Goal: Task Accomplishment & Management: Complete application form

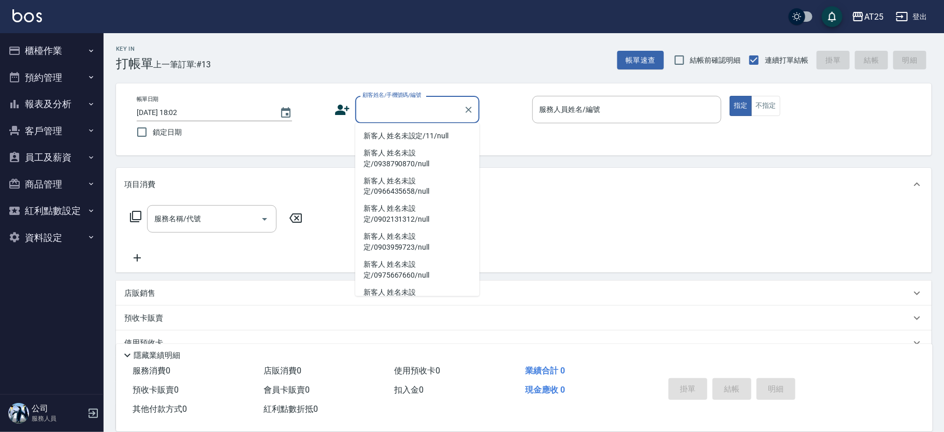
drag, startPoint x: 432, startPoint y: 130, endPoint x: 461, endPoint y: 130, distance: 29.5
click at [433, 129] on li "新客人 姓名未設定/11/null" at bounding box center [417, 135] width 124 height 17
type input "新客人 姓名未設定/11/null"
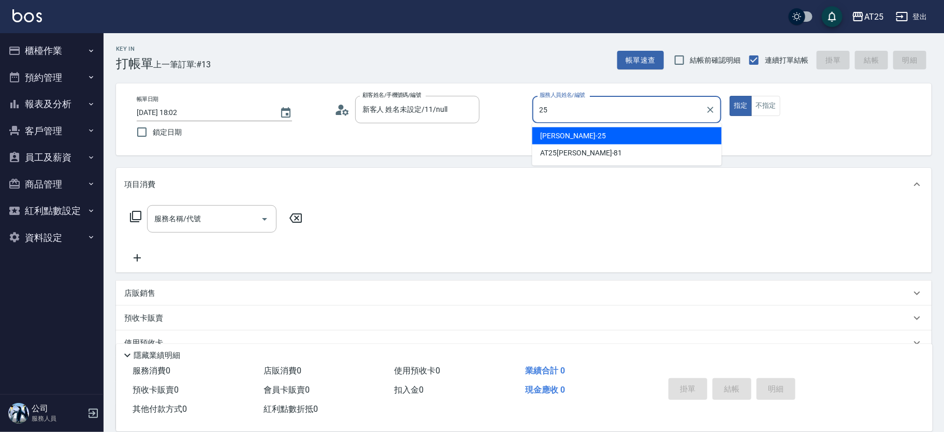
type input "Evan-25"
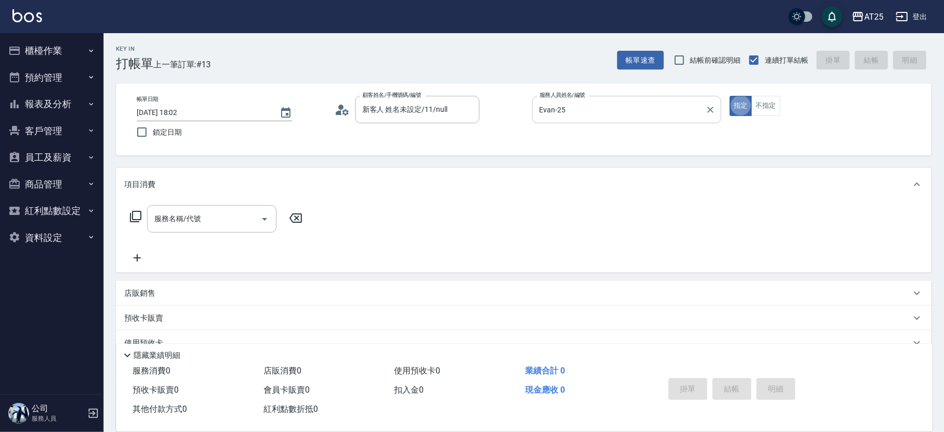
type button "true"
type input "201"
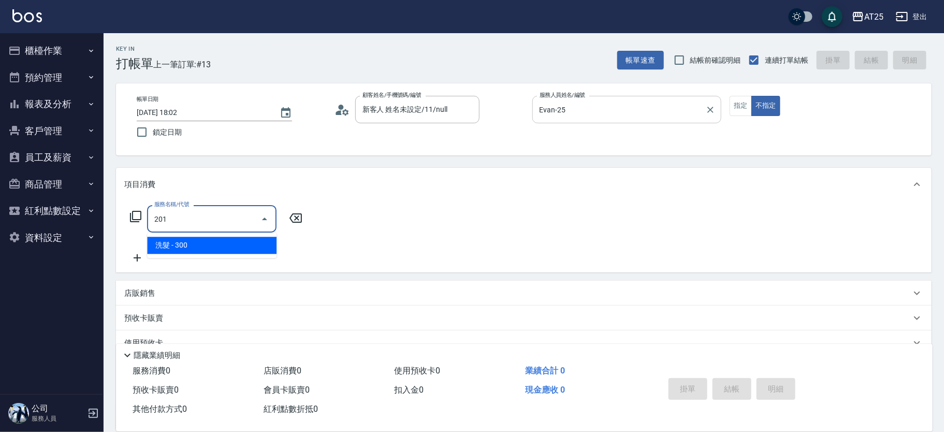
type input "30"
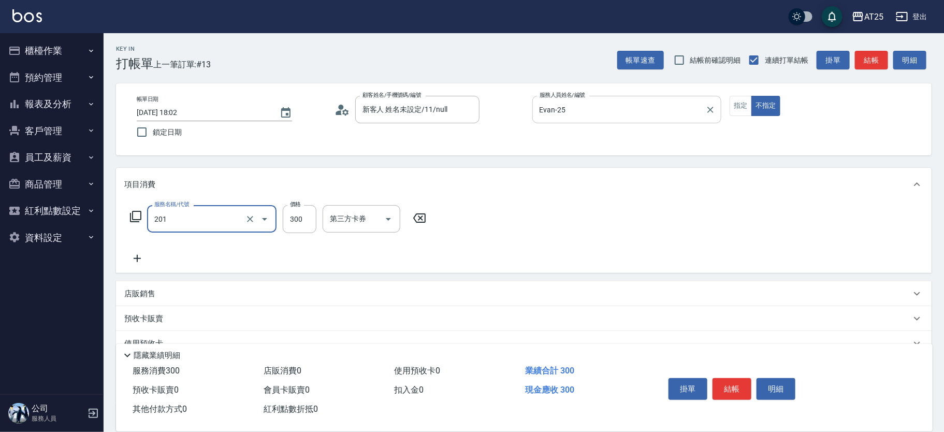
type input "洗髮(201)"
type input "0"
type input "40"
type input "400"
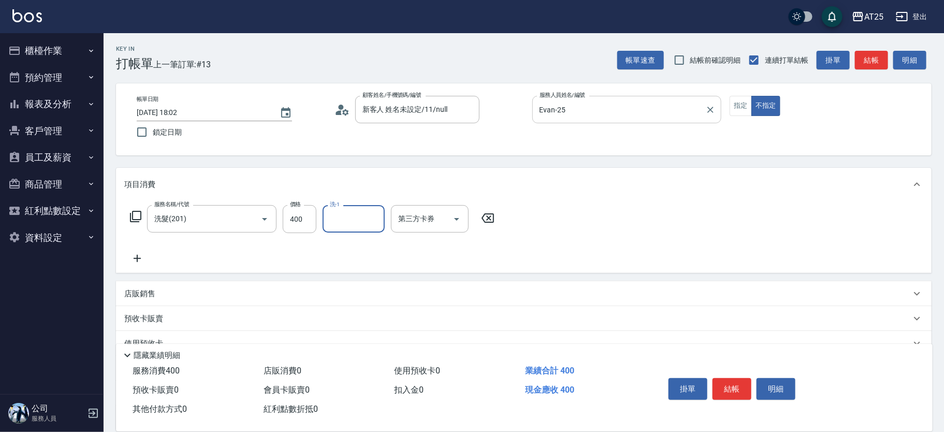
type input "8"
type input "[PERSON_NAME]-58"
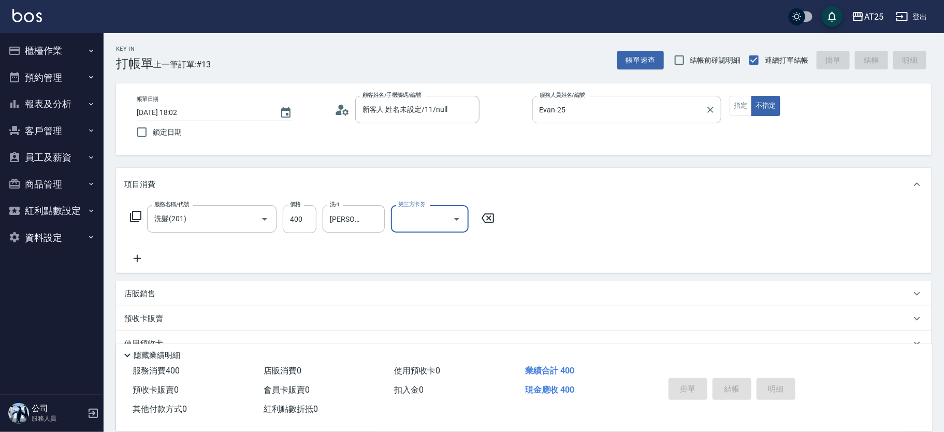
type input "2025/10/15 19:13"
type input "0"
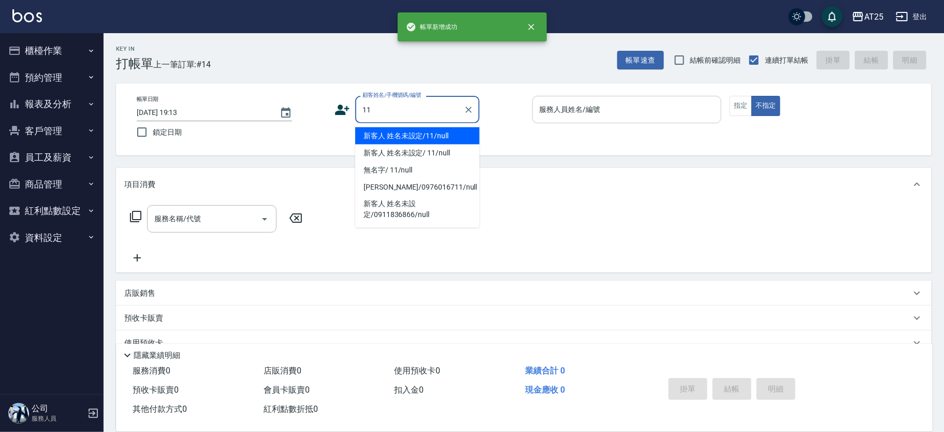
type input "新客人 姓名未設定/11/null"
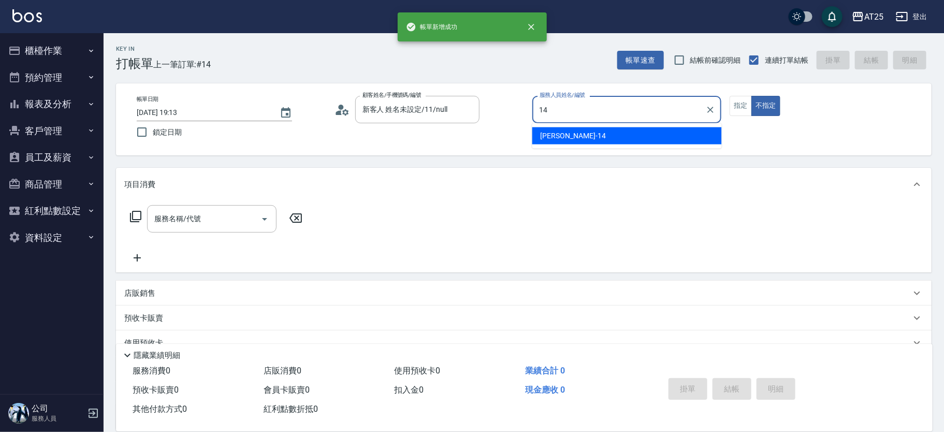
type input "[PERSON_NAME]-14"
type button "false"
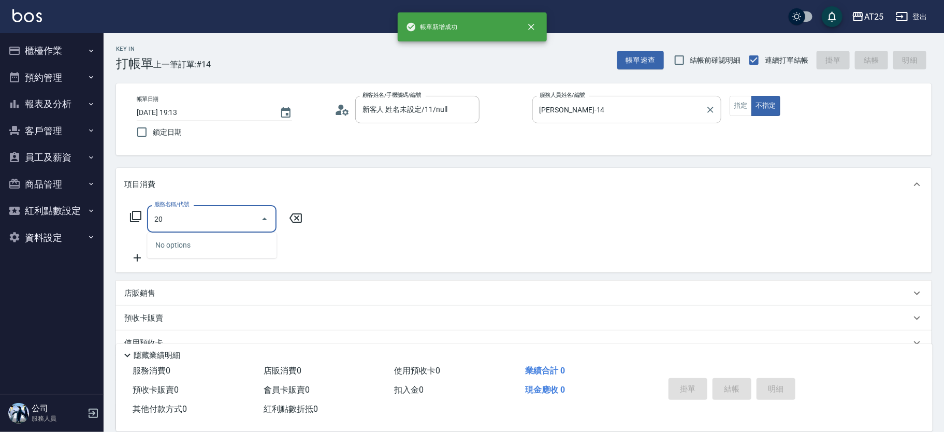
type input "201"
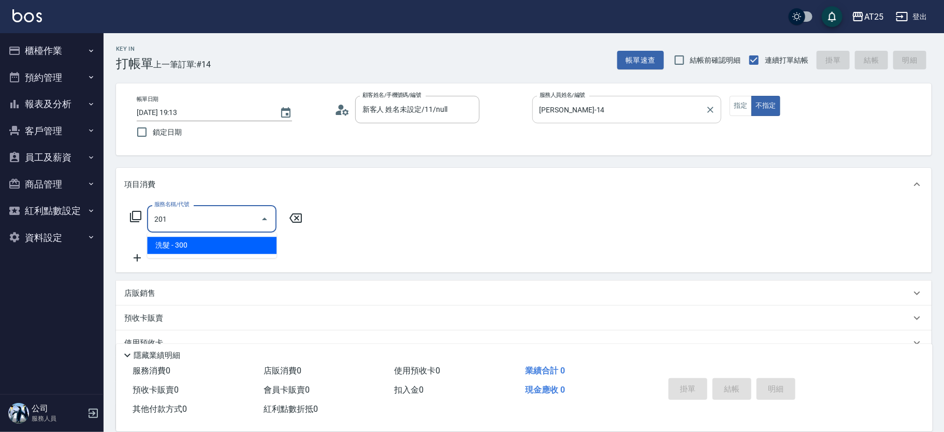
type input "30"
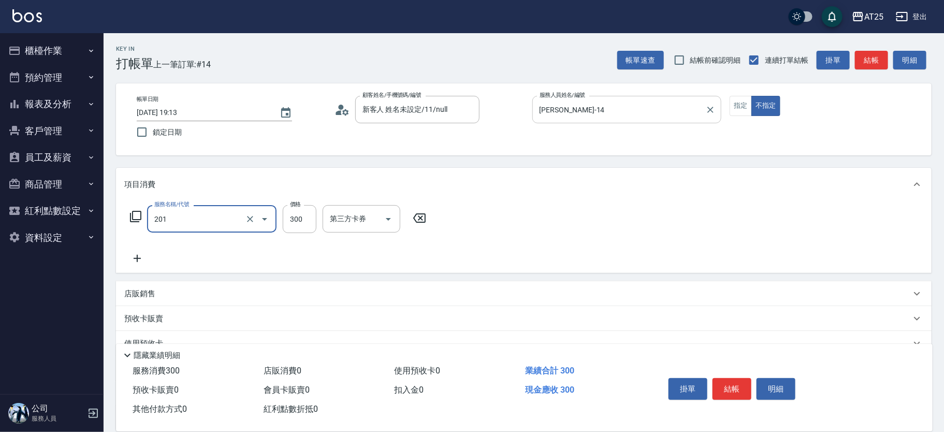
type input "洗髮(201)"
type input "0"
type input "40"
type input "400"
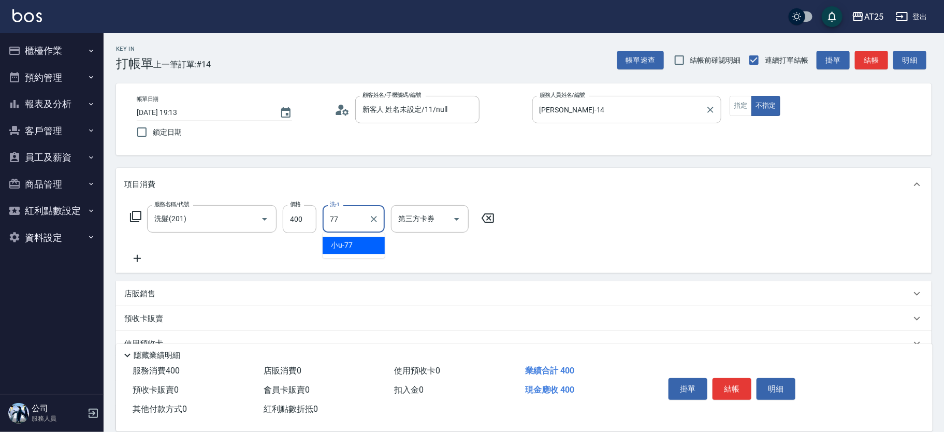
type input "小u-77"
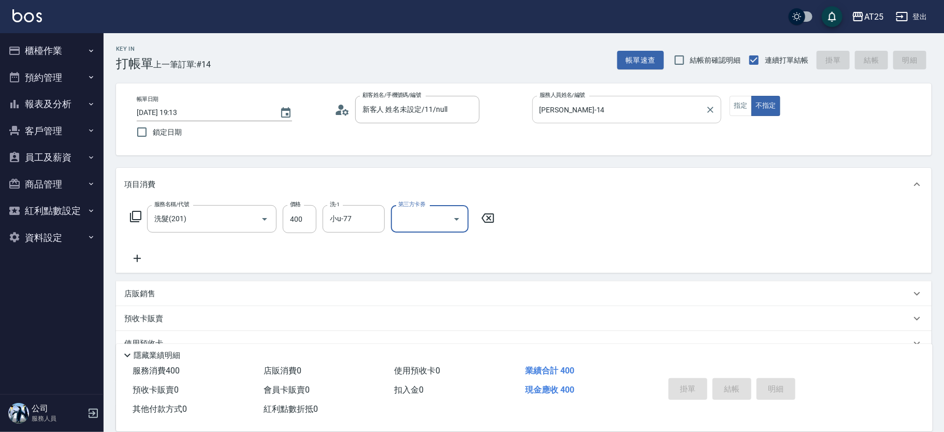
type input "2025/10/15 19:14"
type input "0"
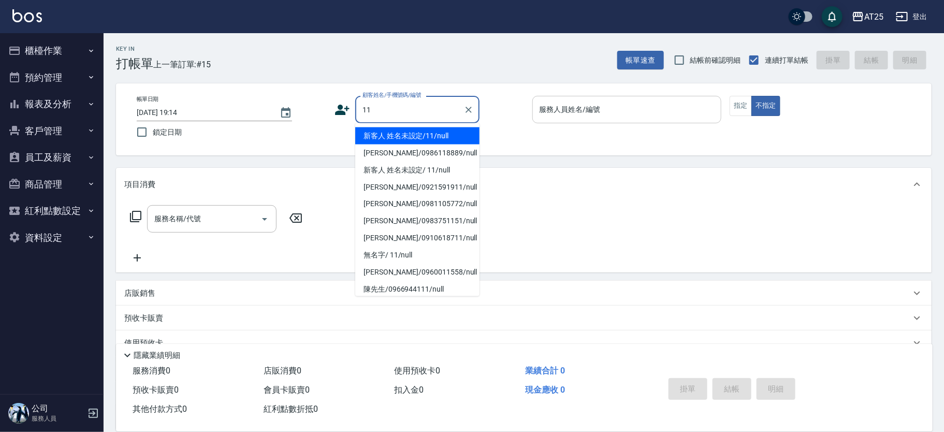
type input "新客人 姓名未設定/11/null"
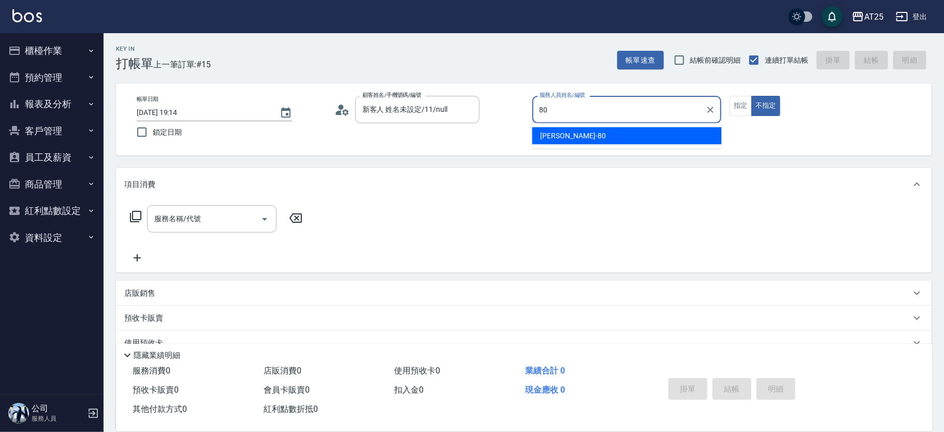
type input "Jessica-80"
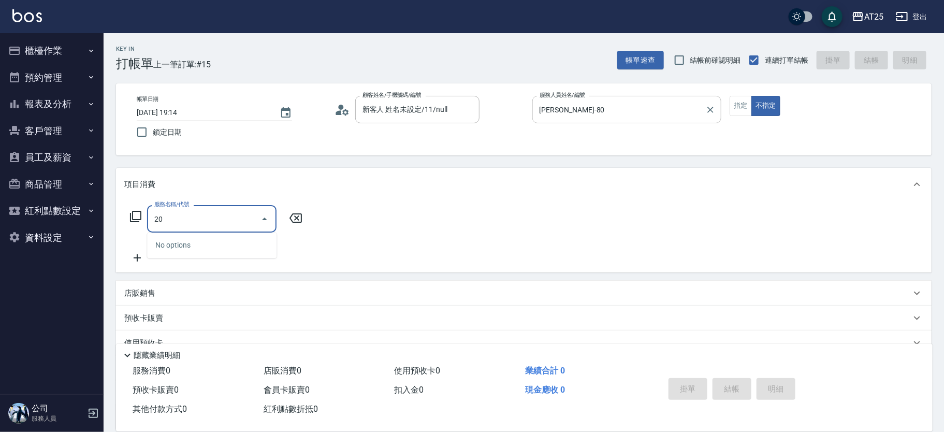
type input "201"
type input "30"
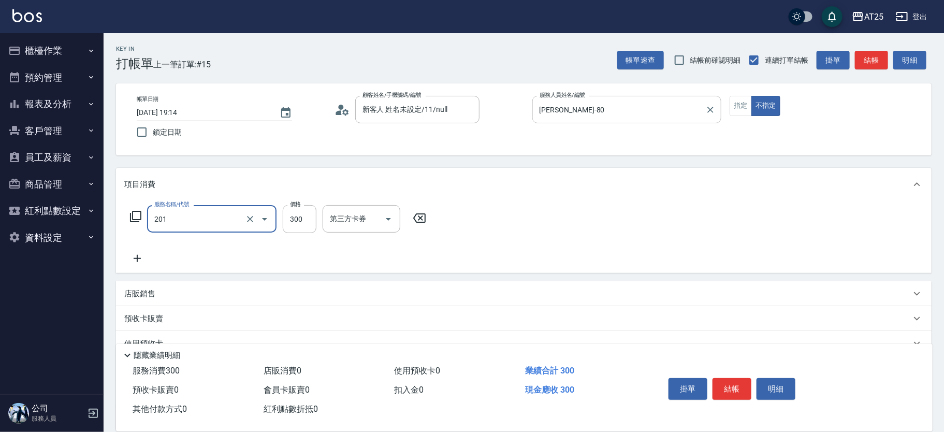
type input "洗髮(201)"
type input "0"
type input "40"
type input "400"
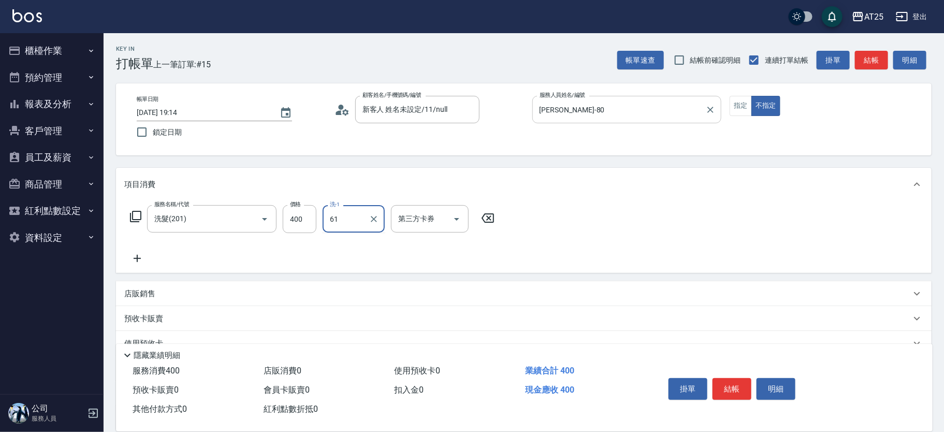
type input "[PERSON_NAME]-61"
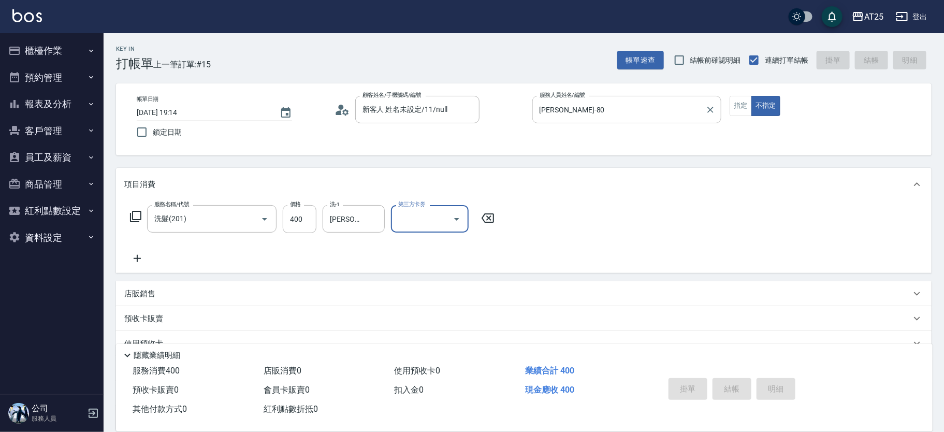
type input "0"
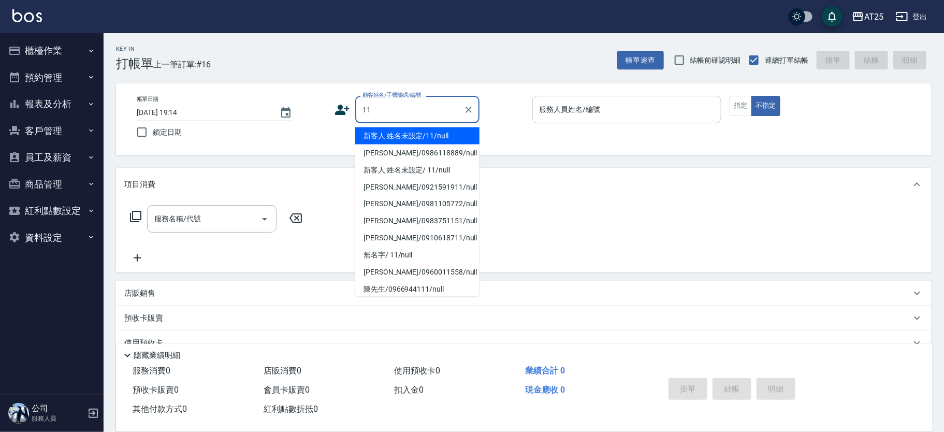
type input "新客人 姓名未設定/11/null"
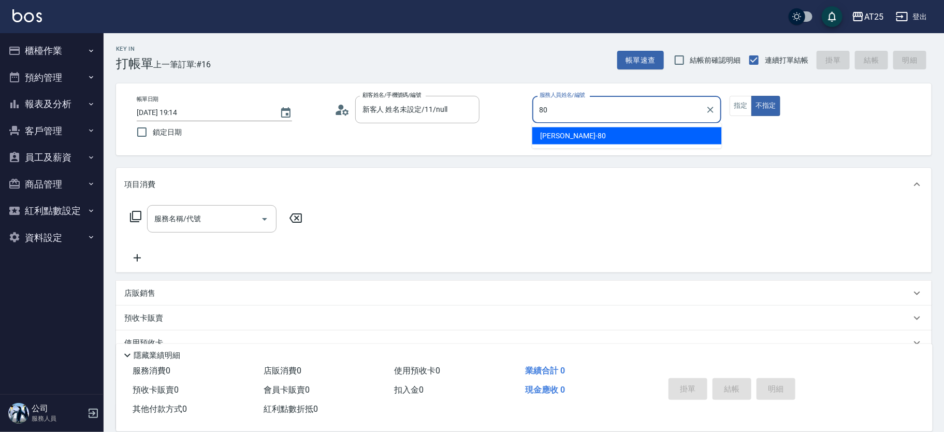
type input "Jessica-80"
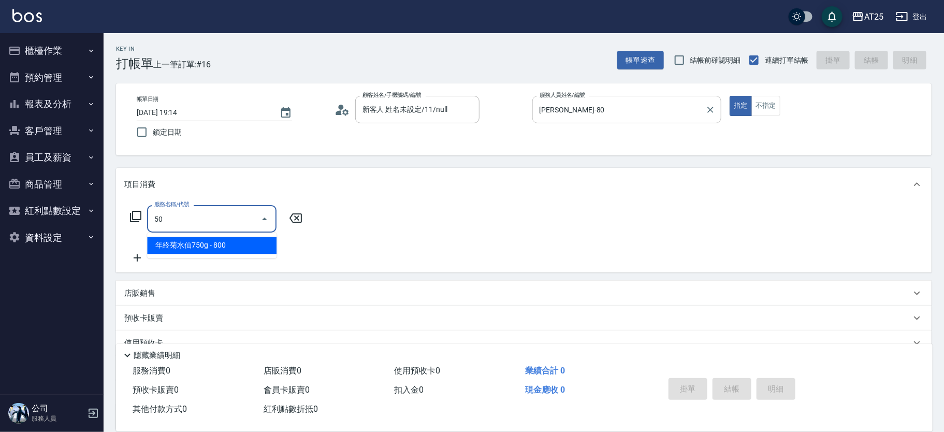
type input "501"
type input "100"
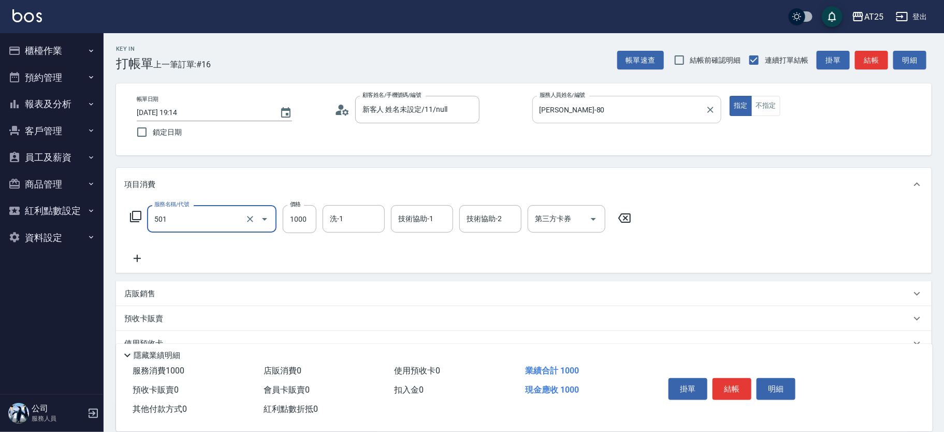
type input "染髮(501)"
type input "0"
type input "30"
type input "300"
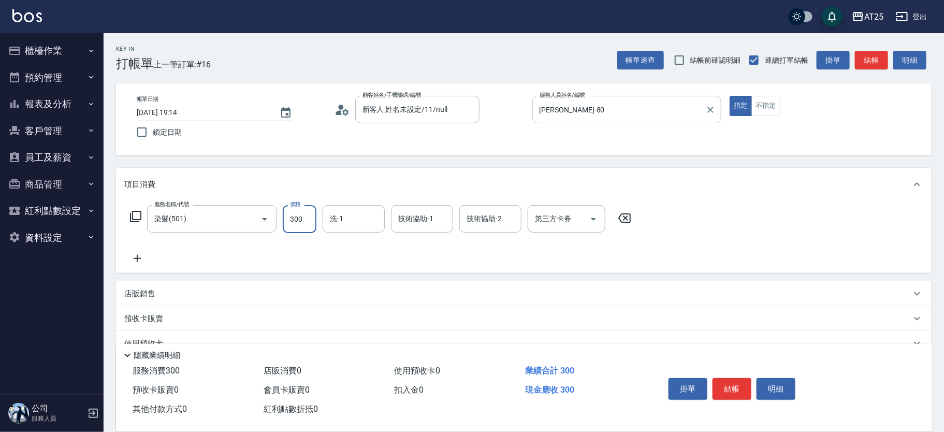
type input "300"
type input "3000"
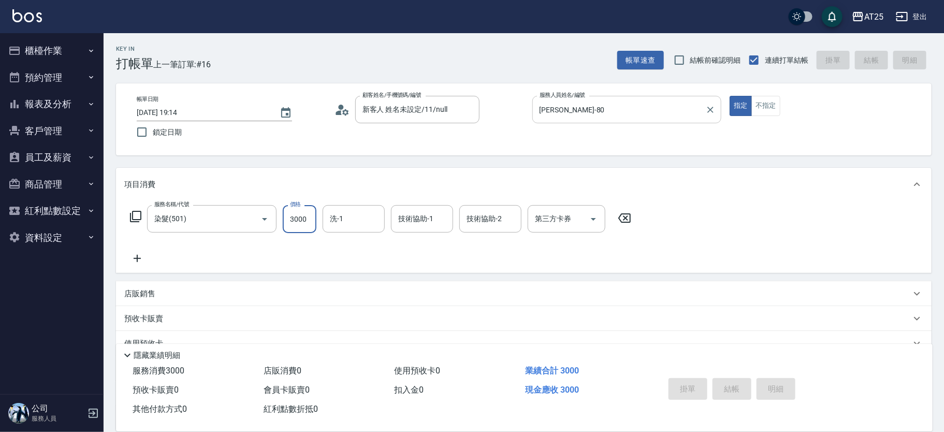
type input "0"
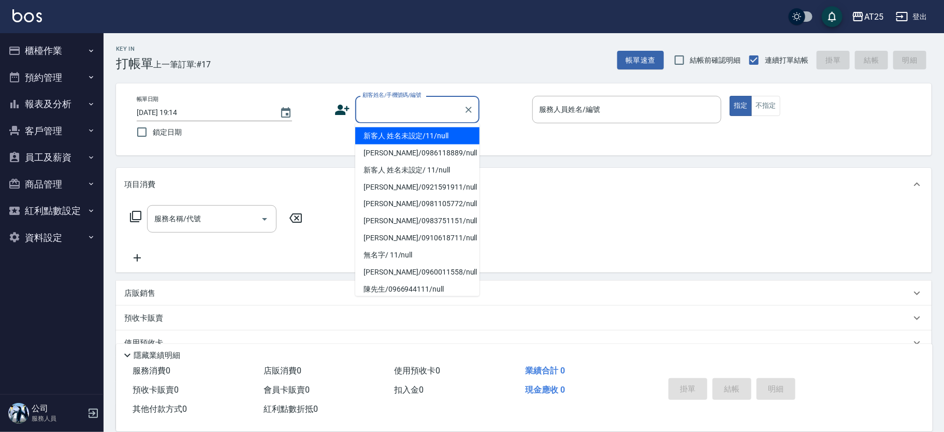
click at [412, 109] on input "顧客姓名/手機號碼/編號" at bounding box center [409, 110] width 99 height 18
click at [435, 135] on li "新客人 姓名未設定/11/null" at bounding box center [417, 135] width 124 height 17
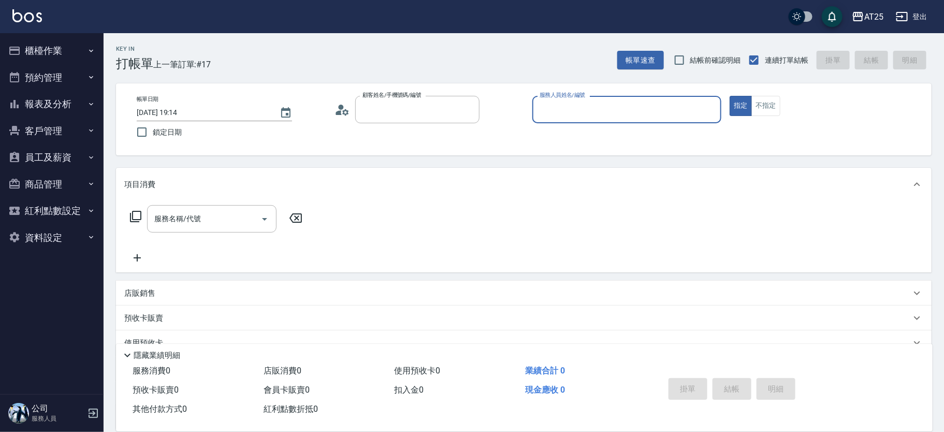
type input "新客人 姓名未設定/11/null"
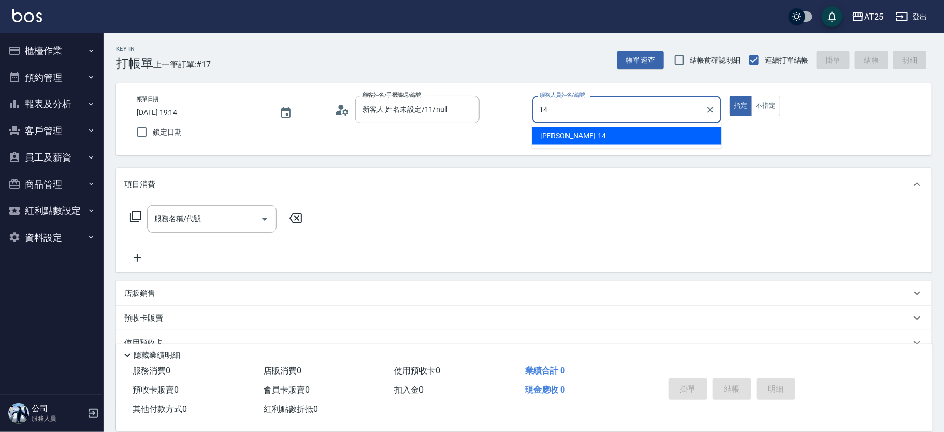
type input "Ken-14"
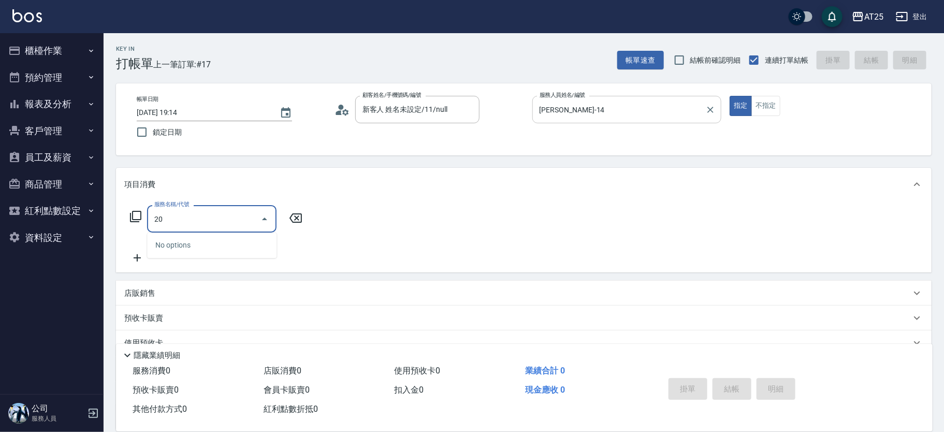
type input "201"
type input "30"
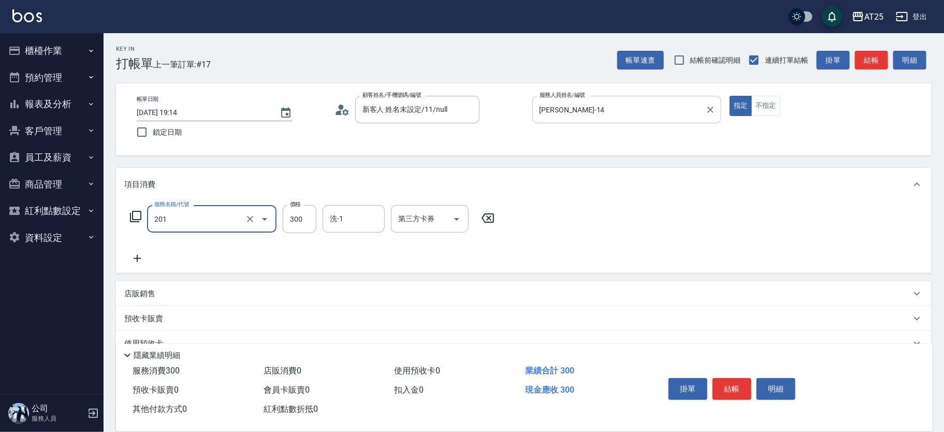
type input "洗髮(201)"
type input "0"
type input "40"
type input "400"
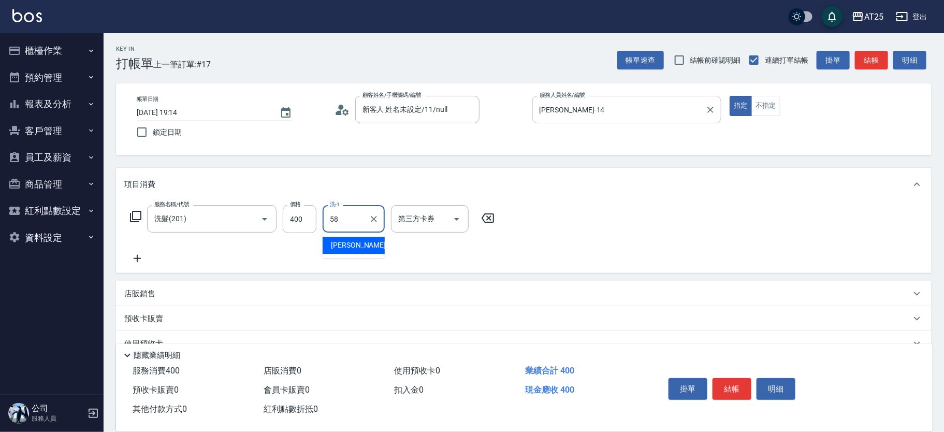
type input "小宇-58"
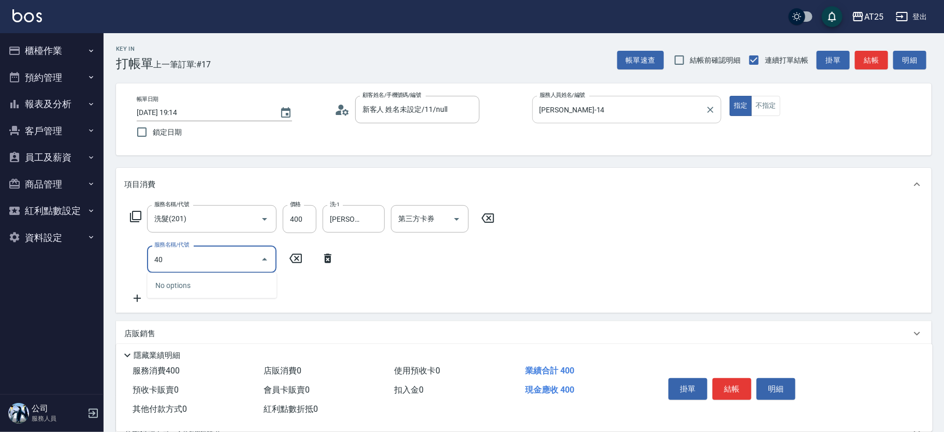
type input "401"
type input "70"
type input "剪髮(401)"
type input "40"
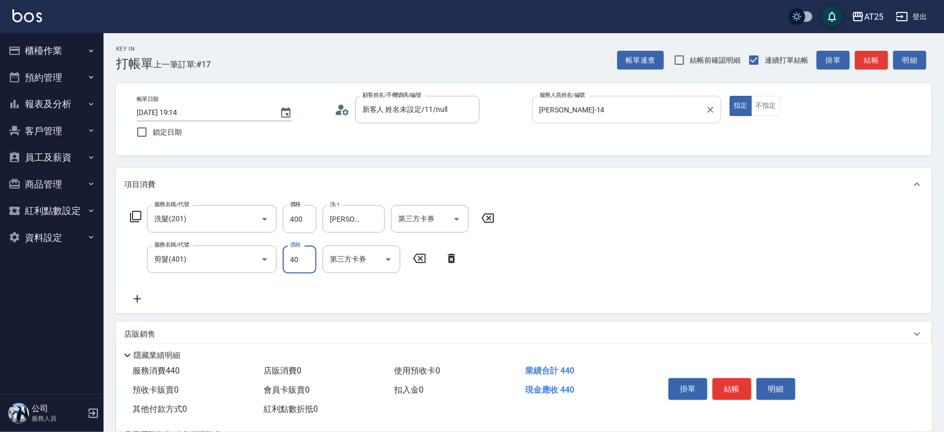
type input "80"
type input "400"
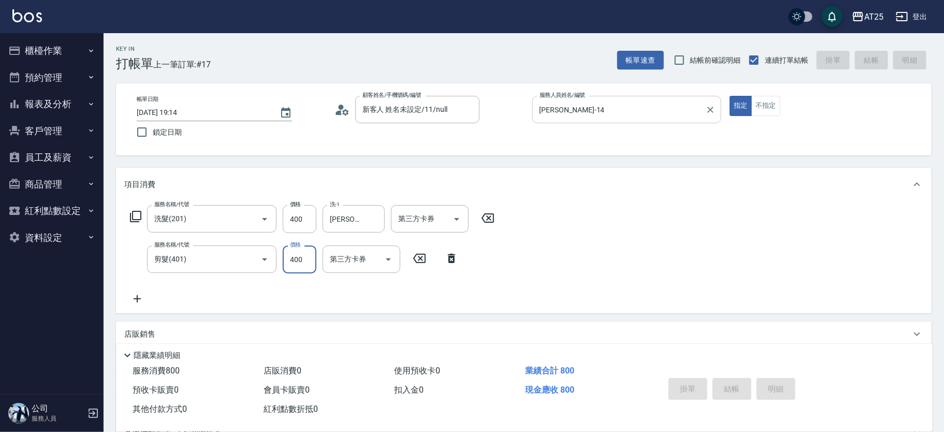
type input "2025/10/15 19:34"
type input "0"
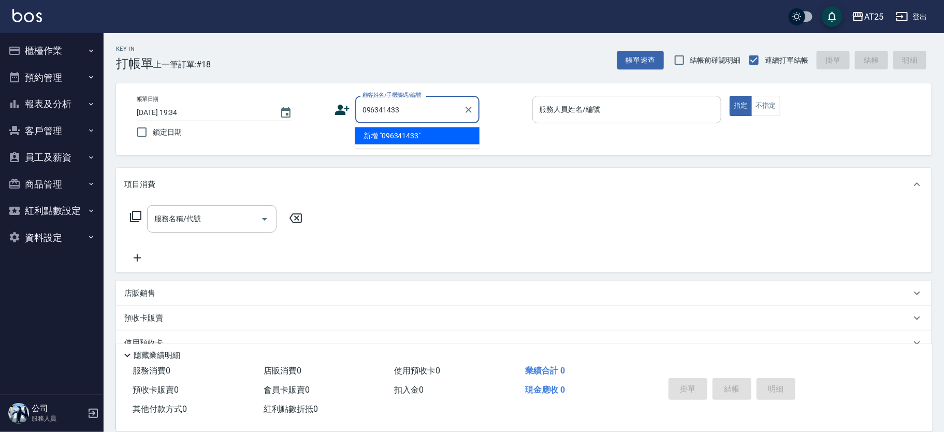
type input "0963414339"
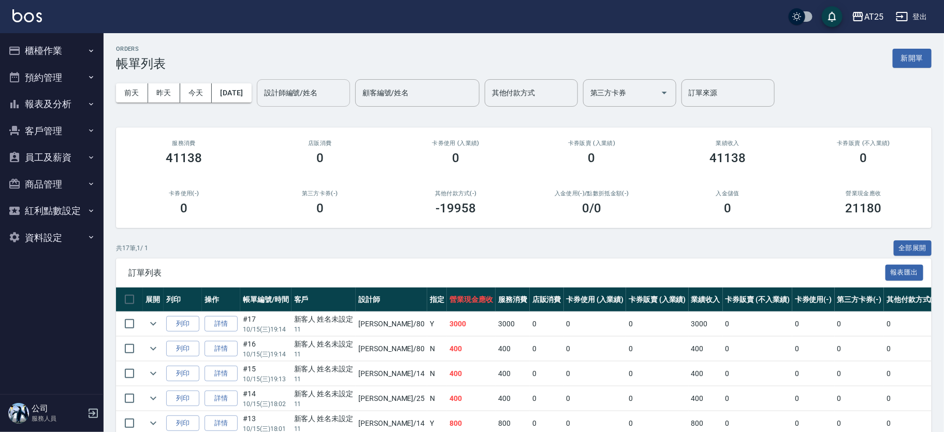
click at [324, 86] on div "設計師編號/姓名 設計師編號/姓名" at bounding box center [303, 92] width 93 height 27
type input "[PERSON_NAME]-53"
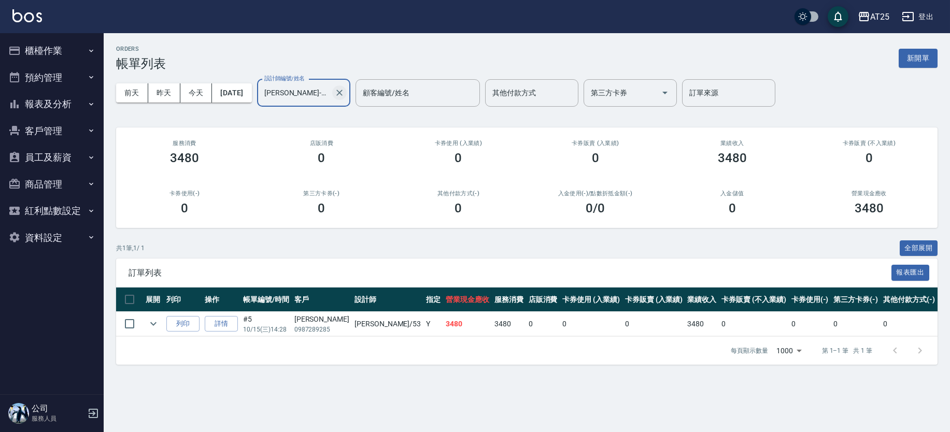
click at [345, 91] on icon "Clear" at bounding box center [339, 93] width 10 height 10
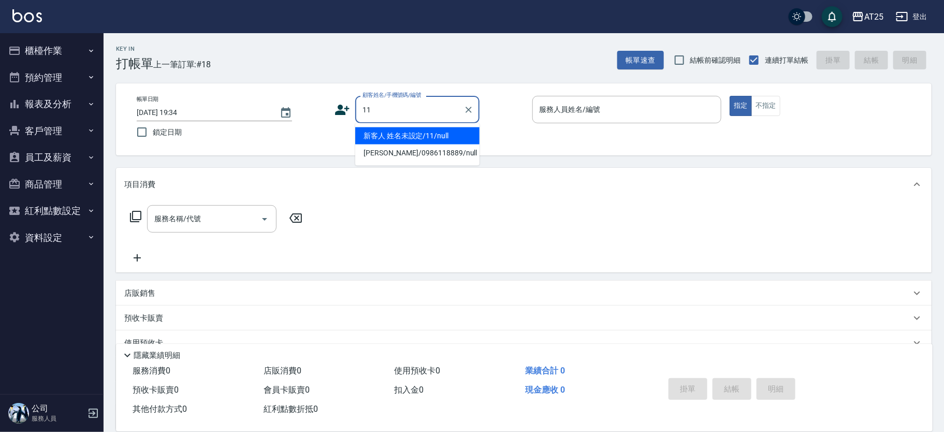
type input "新客人 姓名未設定/11/null"
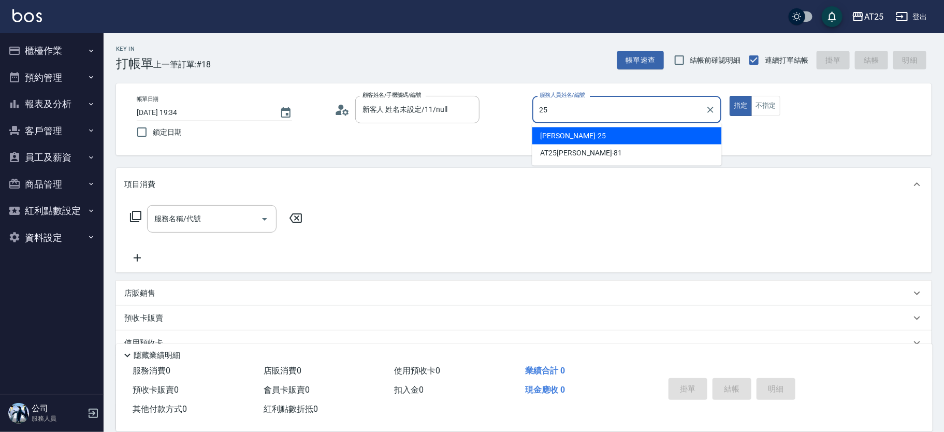
type input "Evan-25"
type button "true"
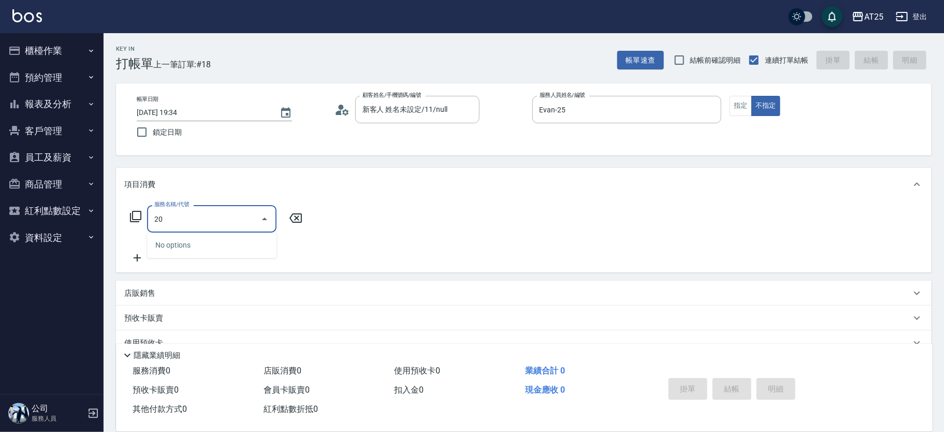
type input "201"
type input "30"
type input "洗髮(201)"
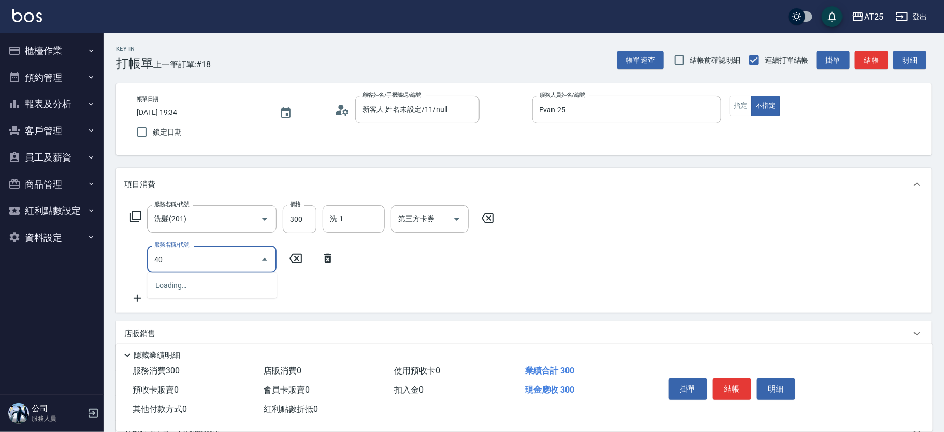
type input "401"
type input "60"
type input "剪髮(401)"
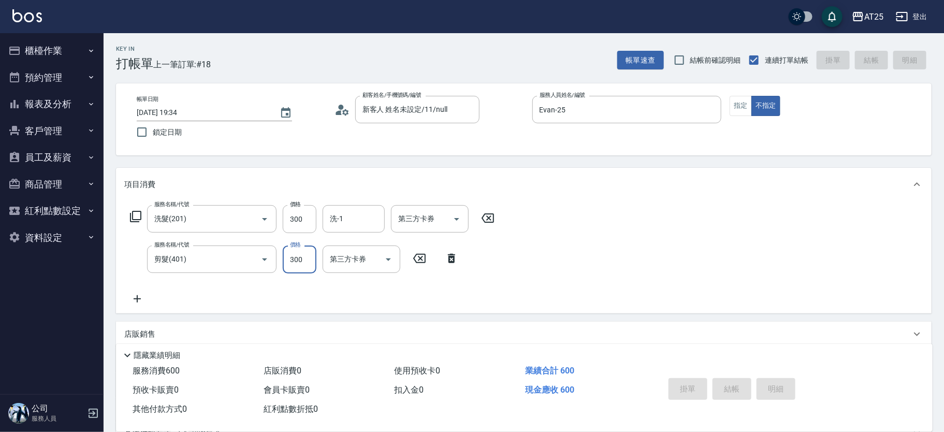
type input "2025/10/15 19:37"
type input "0"
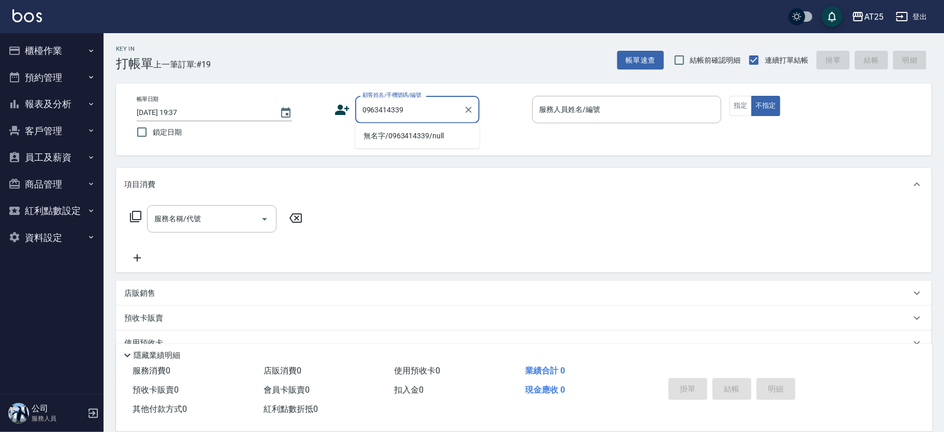
click at [417, 140] on li "無名字/0963414339/null" at bounding box center [417, 135] width 124 height 17
type input "無名字/0963414339/null"
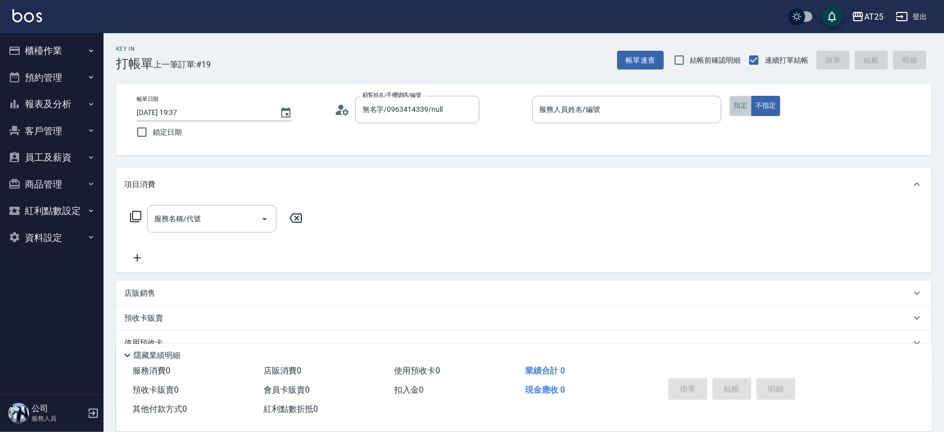
click at [743, 108] on button "指定" at bounding box center [741, 106] width 22 height 20
click at [615, 107] on input "服務人員姓名/編號" at bounding box center [627, 110] width 180 height 18
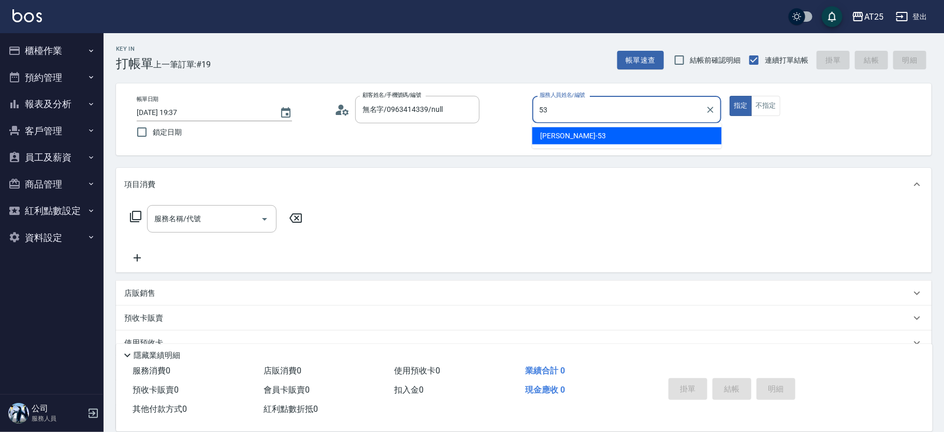
type input "Jerry-53"
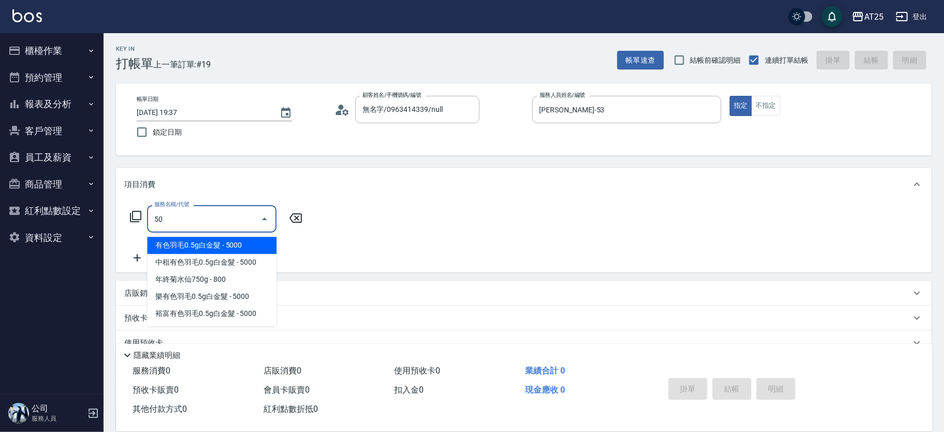
type input "501"
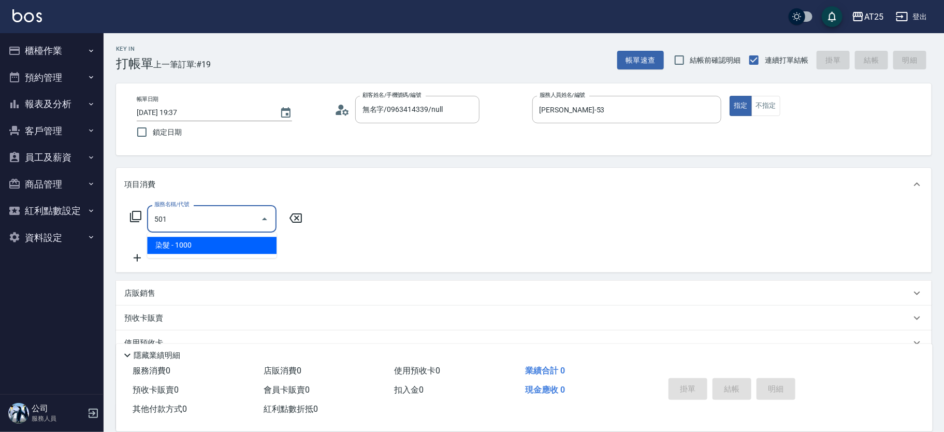
type input "100"
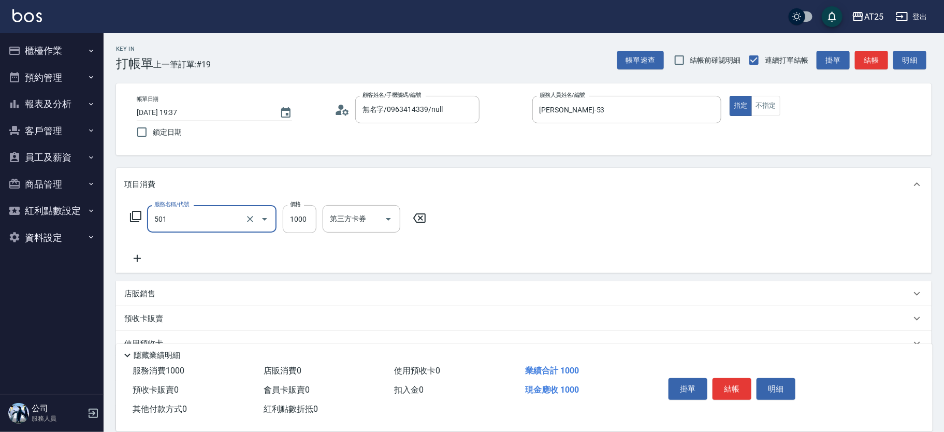
type input "染髮(501)"
type input "0"
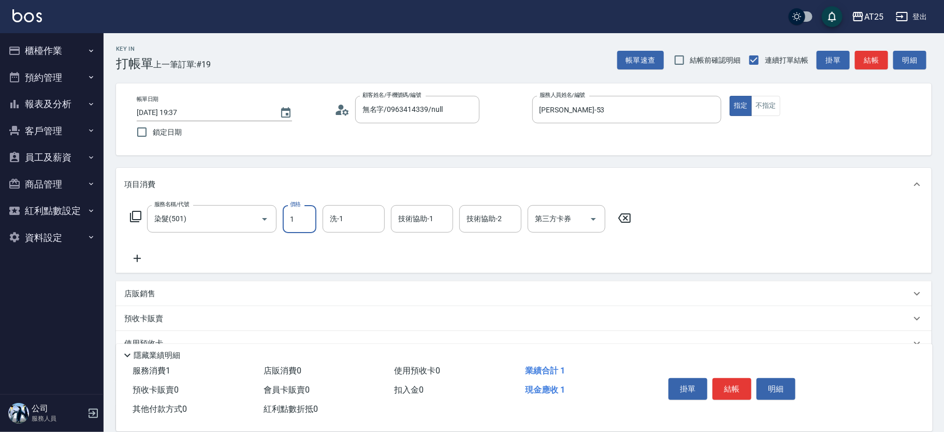
type input "15"
type input "10"
type input "1580"
type input "150"
type input "1580"
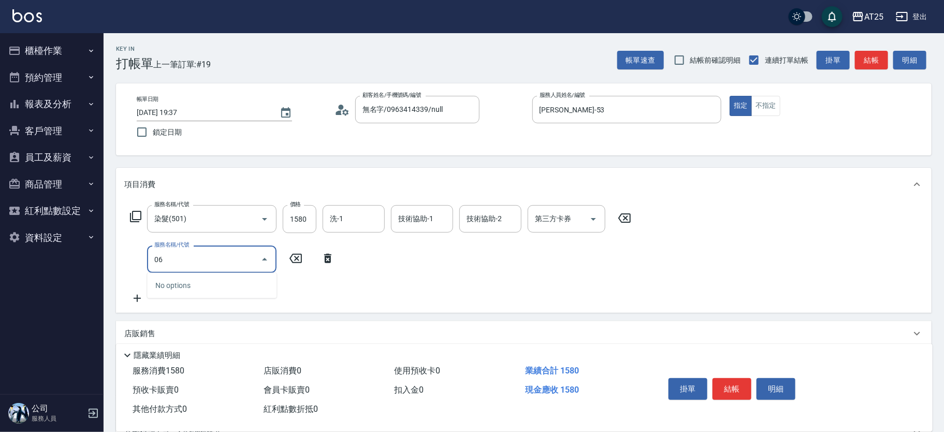
type input "0"
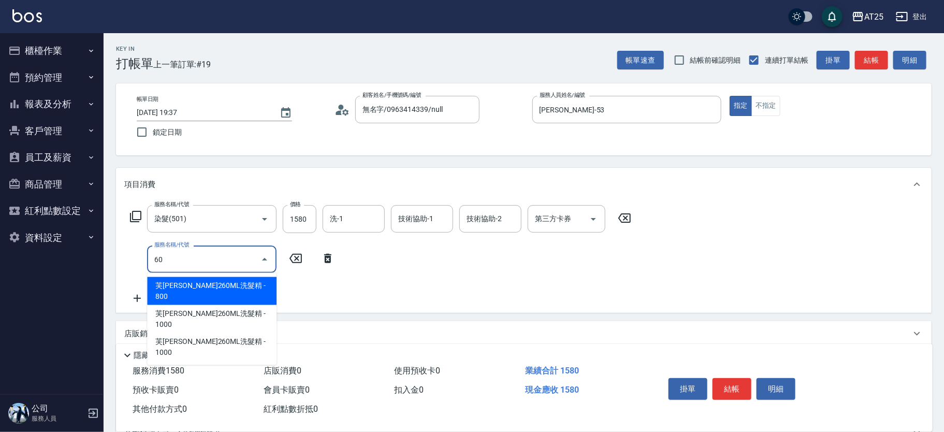
type input "601"
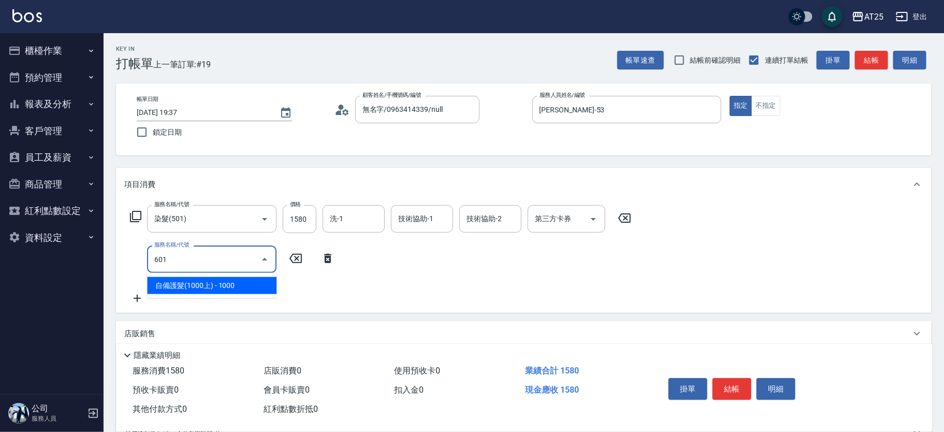
type input "250"
type input "自備護髮(1000上)(601)"
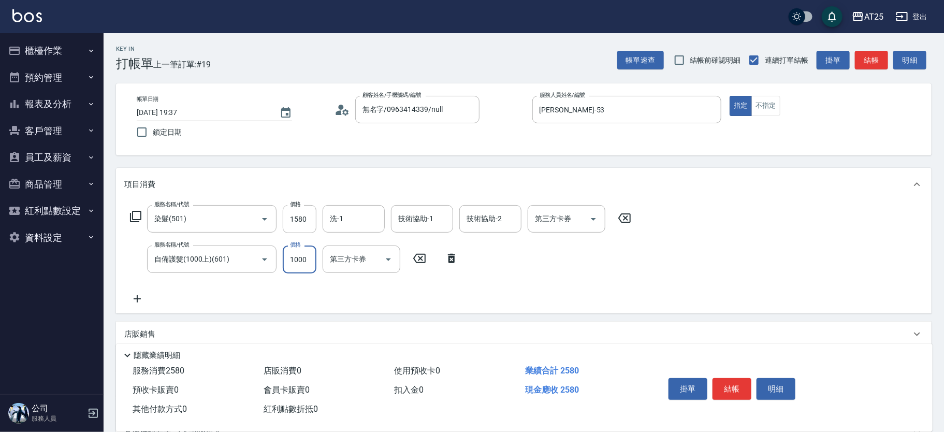
type input "150"
type input "3"
type input "160"
type input "34"
type input "190"
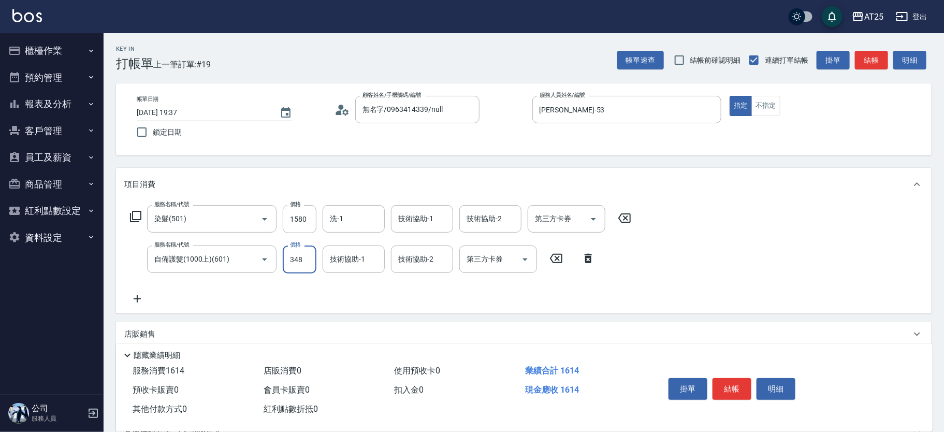
type input "3480"
type input "500"
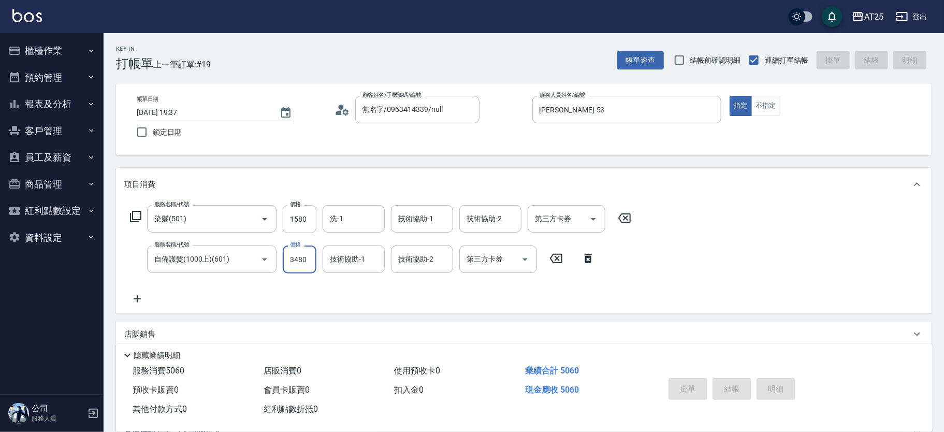
type input "2025/10/15 19:38"
type input "0"
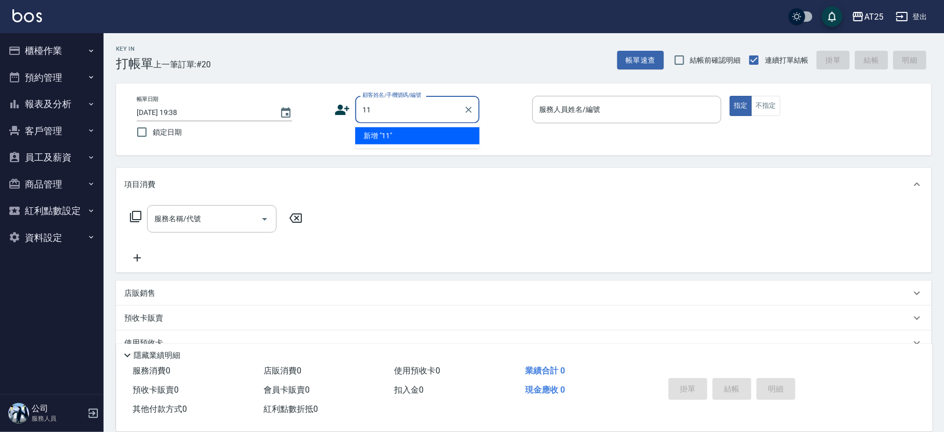
type input "11"
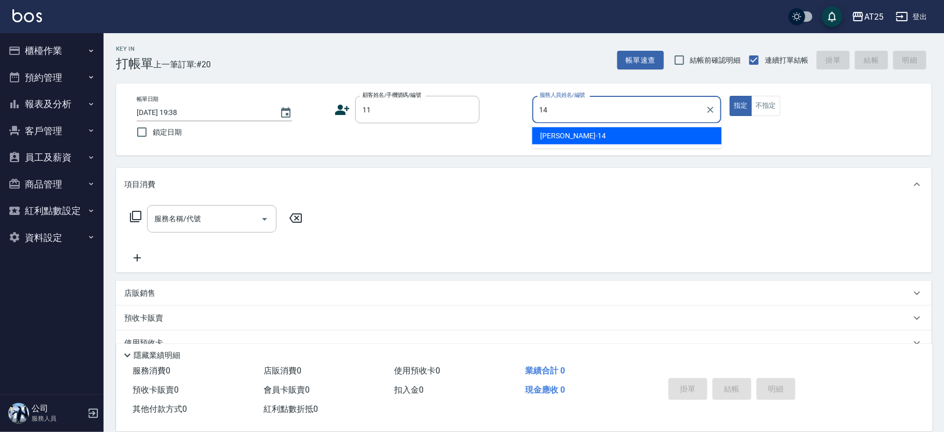
type input "Ken-14"
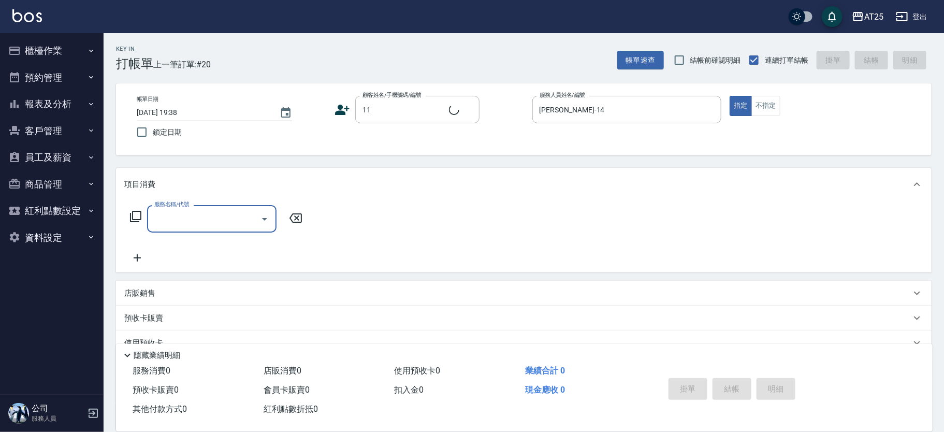
type input "新客人 姓名未設定/11/null"
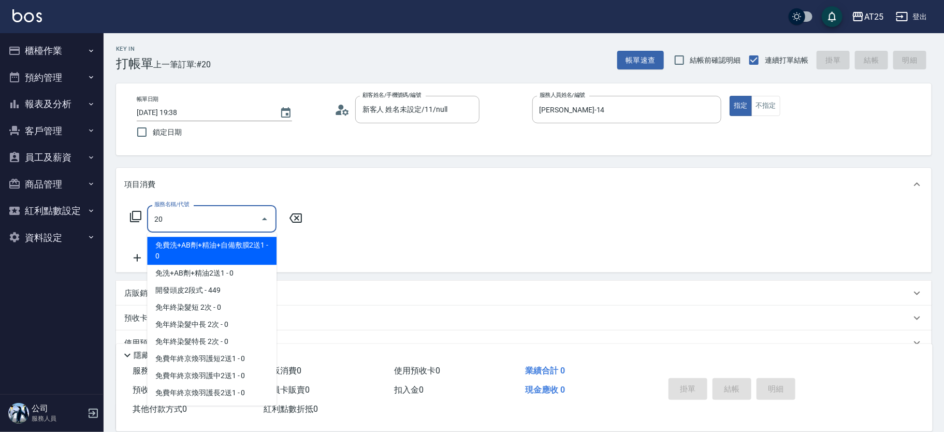
type input "201"
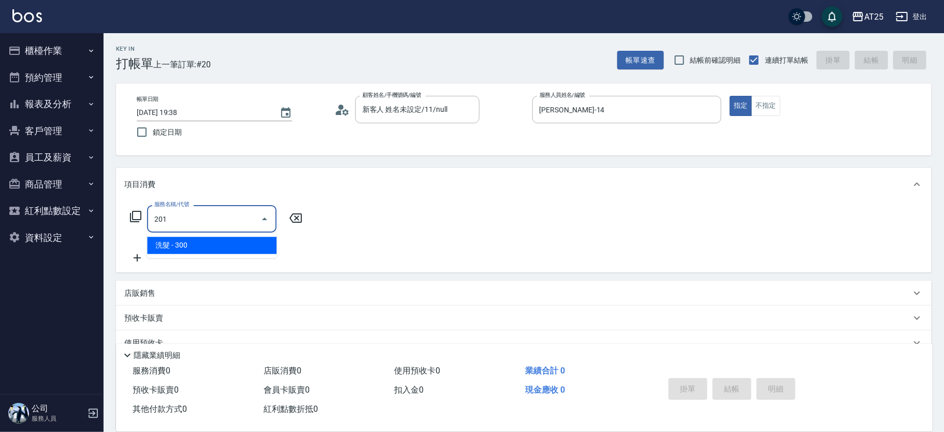
type input "30"
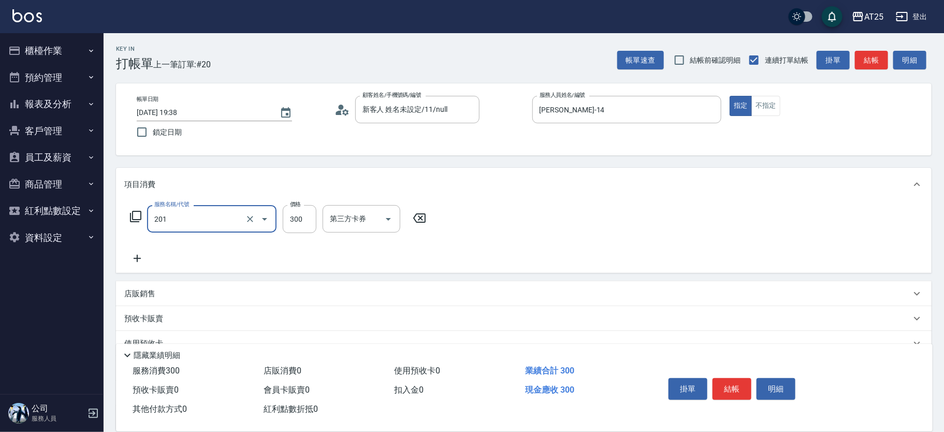
type input "洗髮(201)"
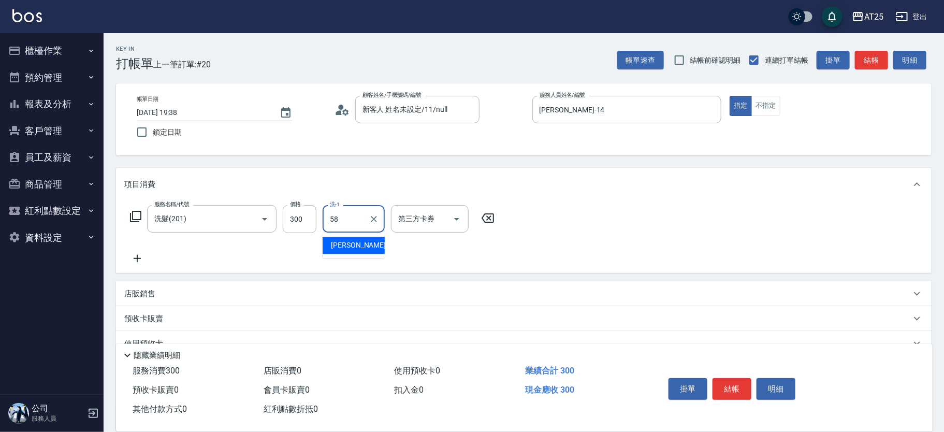
type input "小宇-58"
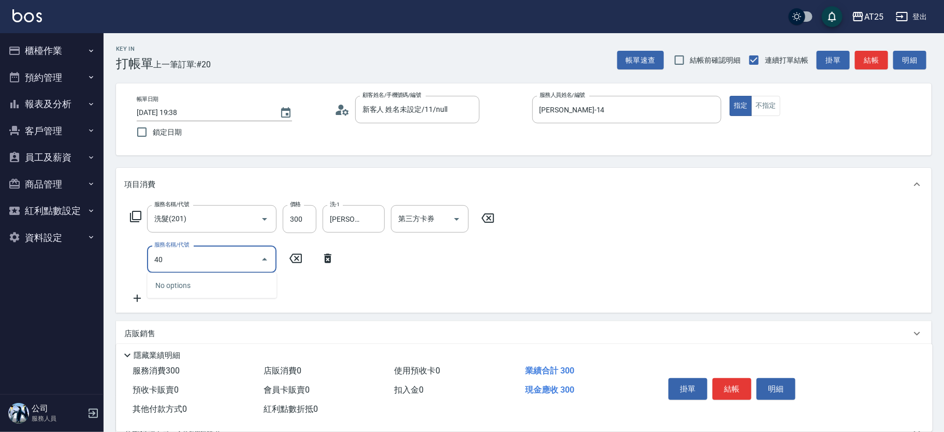
type input "401"
type input "60"
type input "剪髮(401)"
type input "30"
type input "200"
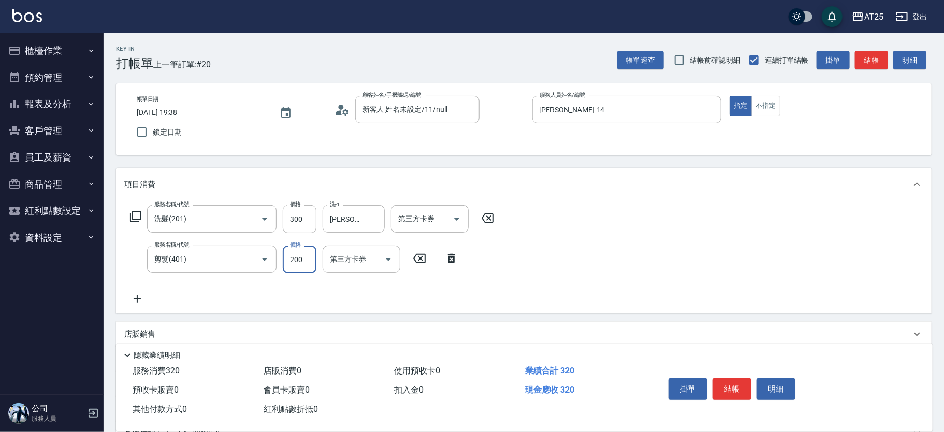
type input "50"
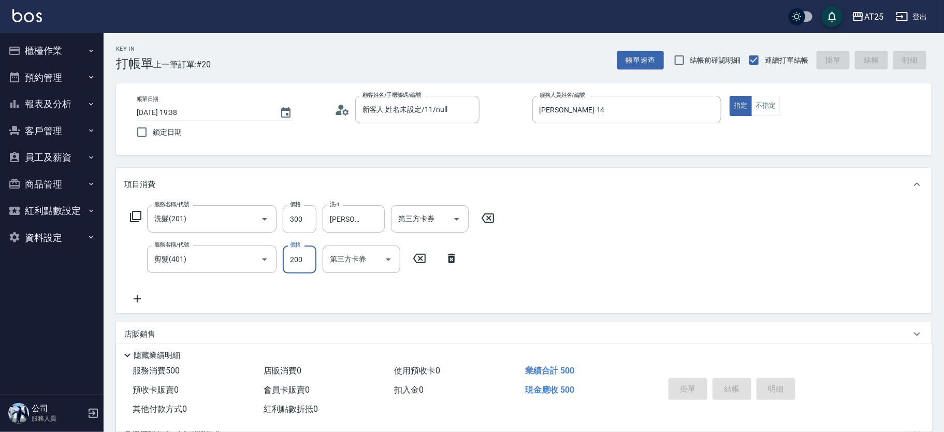
type input "0"
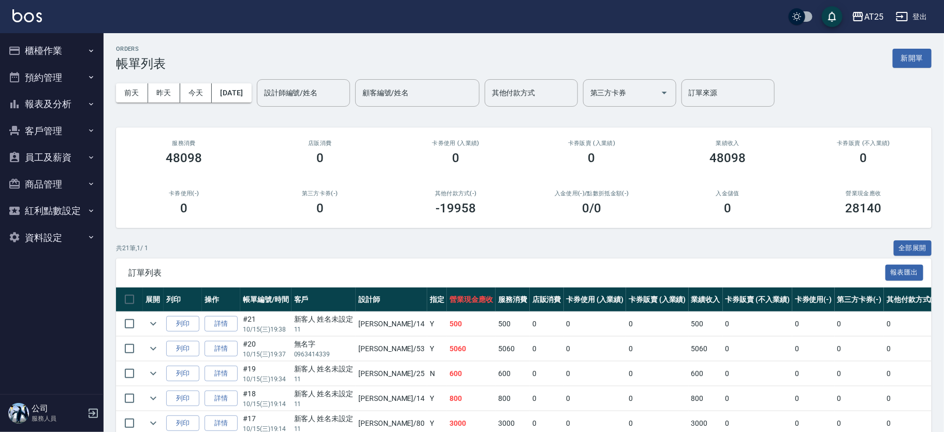
click at [548, 90] on div "其他付款方式 其他付款方式" at bounding box center [531, 92] width 93 height 27
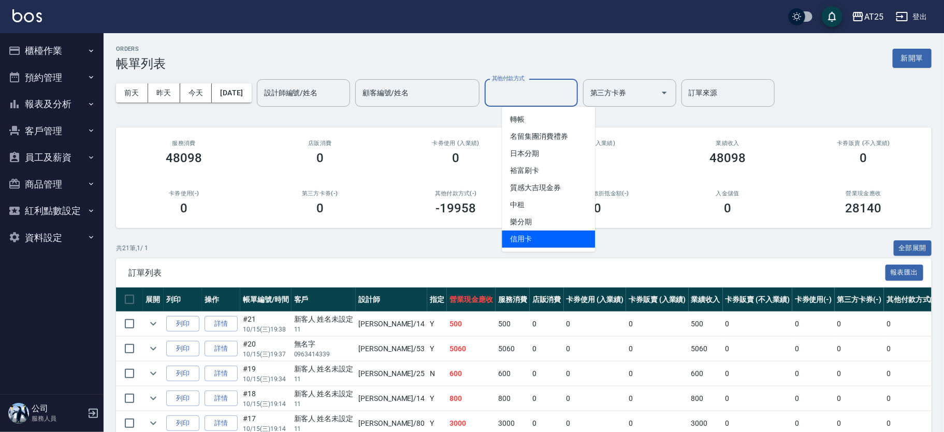
click at [542, 242] on span "信用卡" at bounding box center [548, 239] width 93 height 17
type input "信用卡"
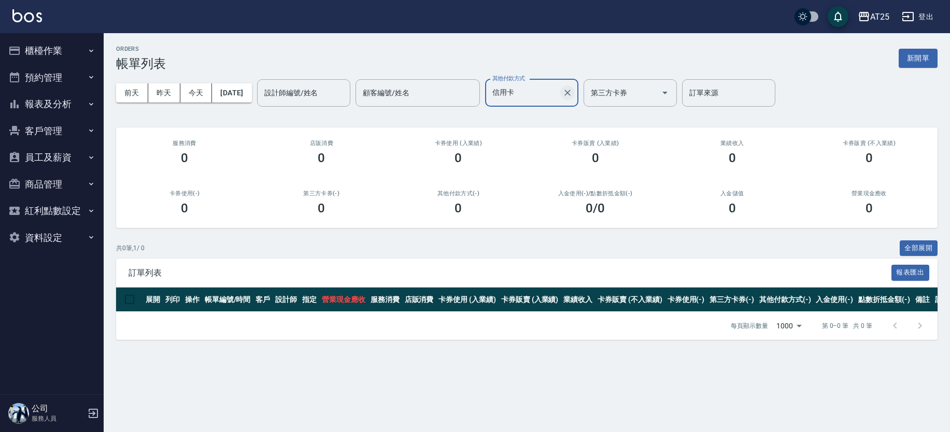
click at [575, 85] on button "Clear" at bounding box center [567, 92] width 15 height 15
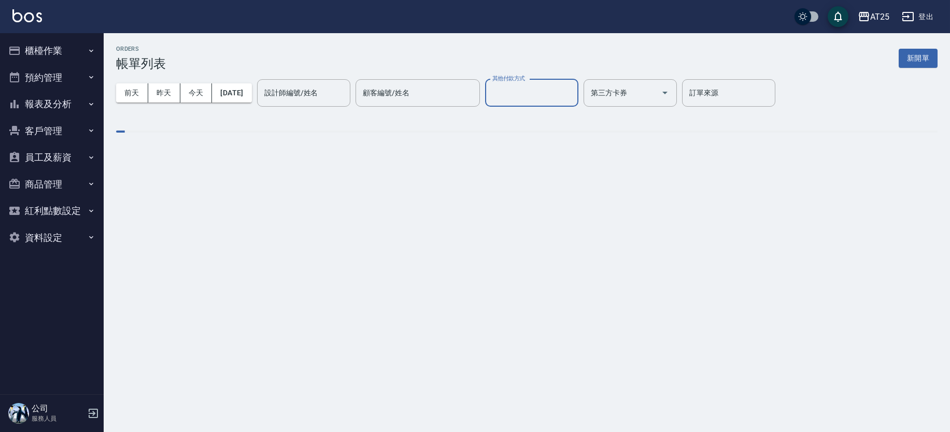
click at [526, 94] on input "其他付款方式" at bounding box center [532, 93] width 84 height 18
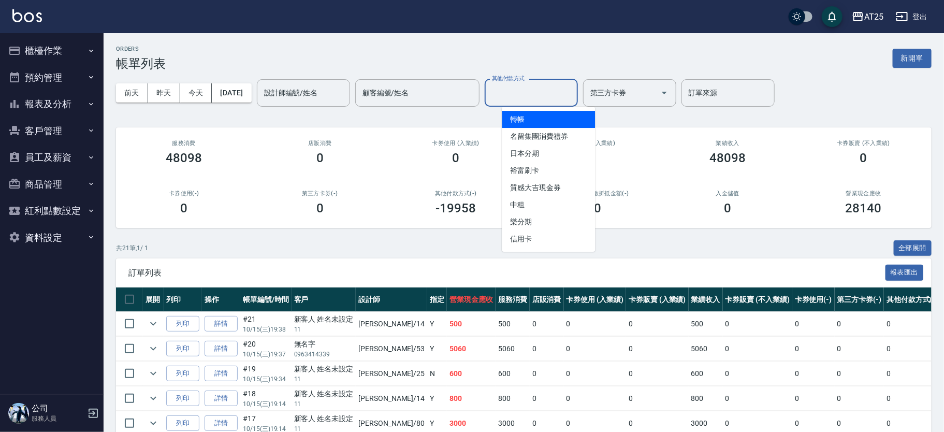
click at [547, 119] on span "轉帳" at bounding box center [548, 119] width 93 height 17
type input "轉帳"
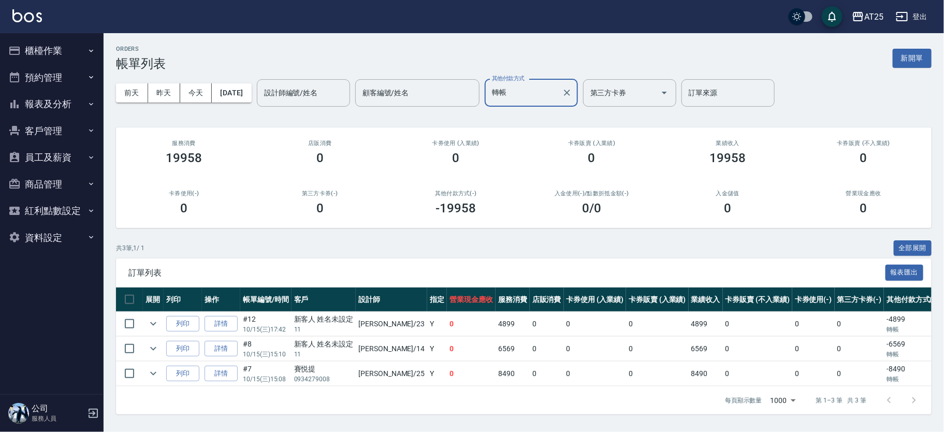
scroll to position [4, 0]
click at [572, 88] on icon "Clear" at bounding box center [567, 93] width 10 height 10
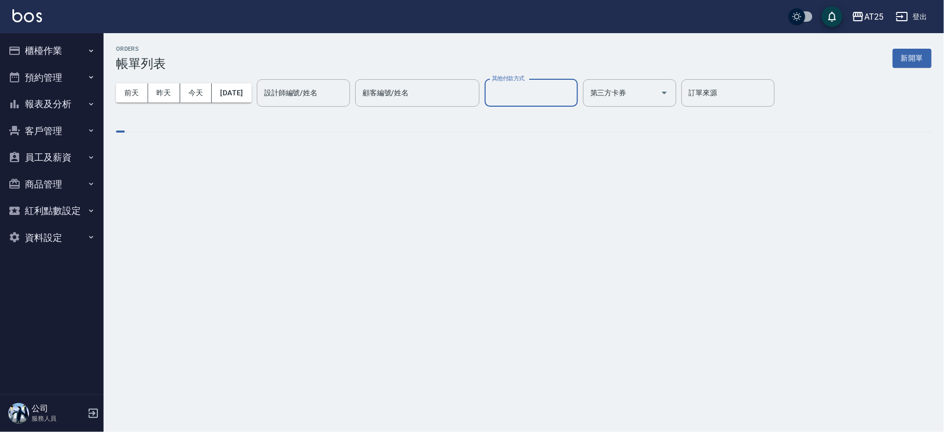
scroll to position [0, 0]
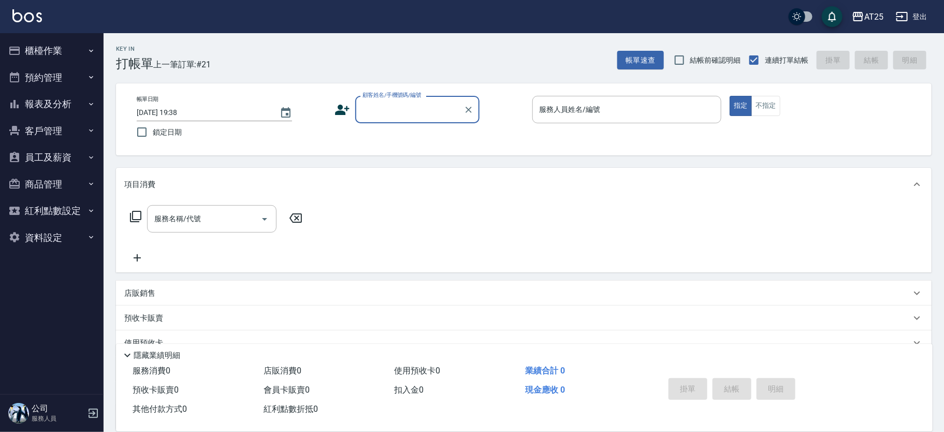
click at [416, 117] on input "顧客姓名/手機號碼/編號" at bounding box center [409, 110] width 99 height 18
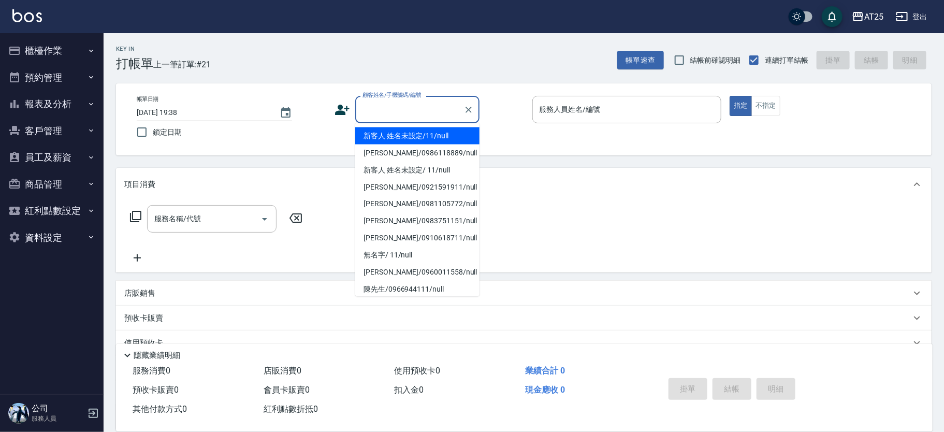
click at [457, 133] on li "新客人 姓名未設定/11/null" at bounding box center [417, 135] width 124 height 17
type input "新客人 姓名未設定/11/null"
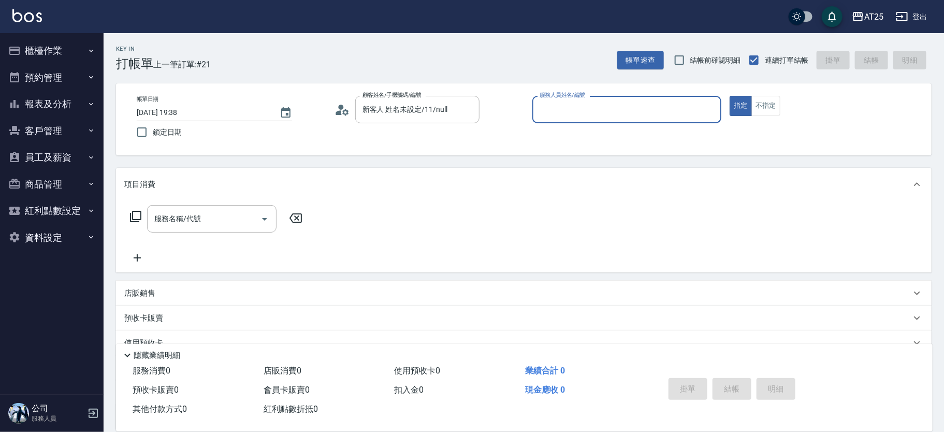
type input "1"
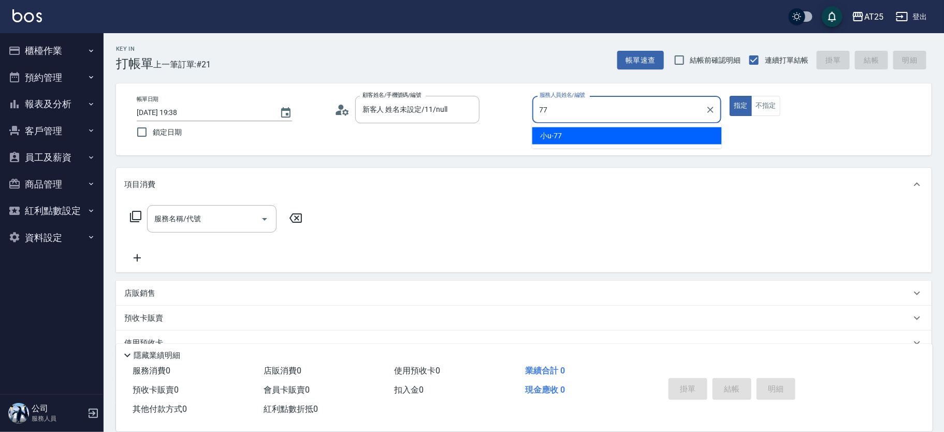
type input "小u-77"
type button "true"
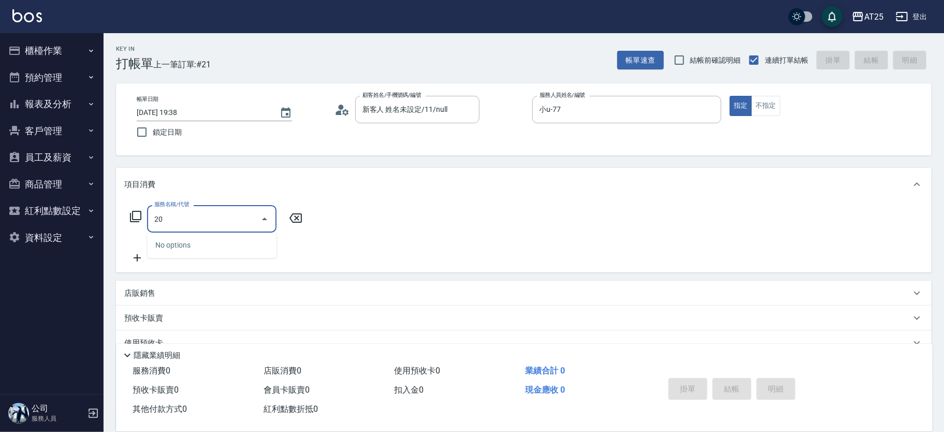
type input "201"
type input "30"
type input "洗髮(201)"
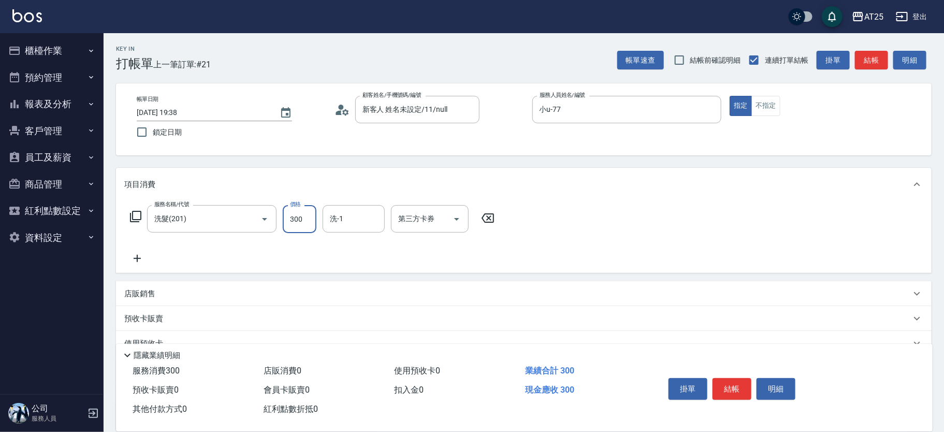
type input "0"
type input "40"
type input "400"
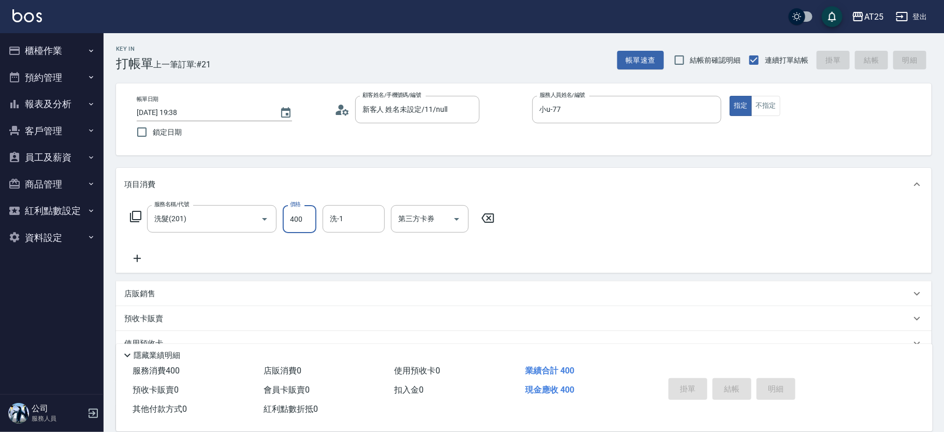
type input "[DATE] 20:11"
type input "0"
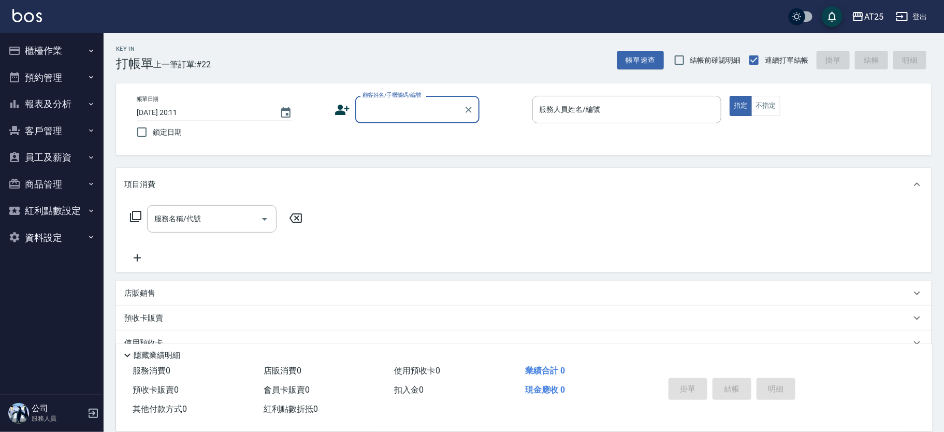
click at [464, 134] on div "帳單日期 2025/10/15 20:11 鎖定日期 顧客姓名/手機號碼/編號 顧客姓名/手機號碼/編號 服務人員姓名/編號 服務人員姓名/編號 指定 不指定" at bounding box center [523, 119] width 791 height 47
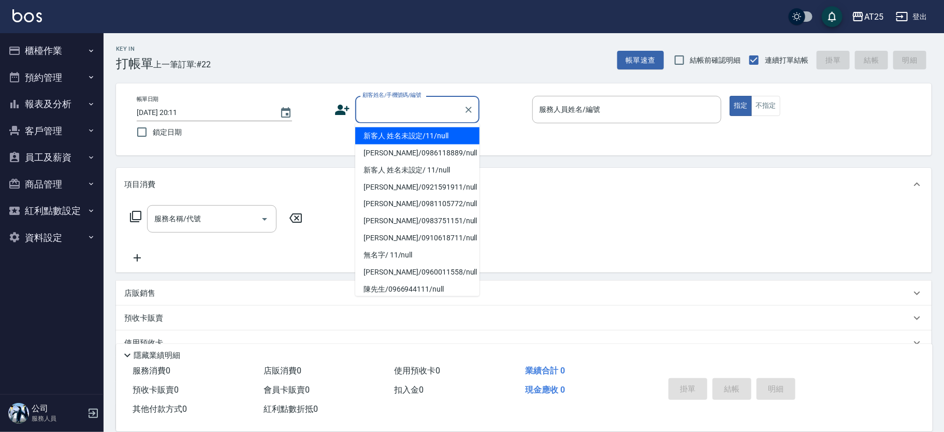
click at [402, 109] on input "顧客姓名/手機號碼/編號" at bounding box center [409, 110] width 99 height 18
click at [438, 137] on li "新客人 姓名未設定/11/null" at bounding box center [417, 135] width 124 height 17
type input "新客人 姓名未設定/11/null"
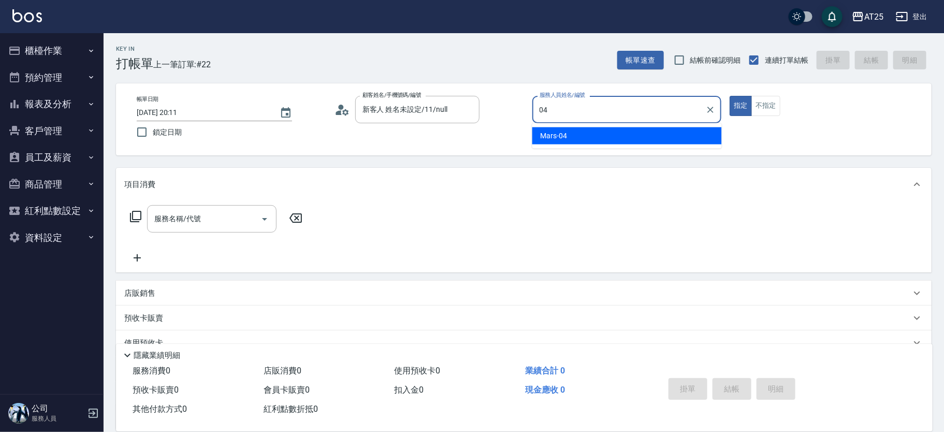
type input "Mars-04"
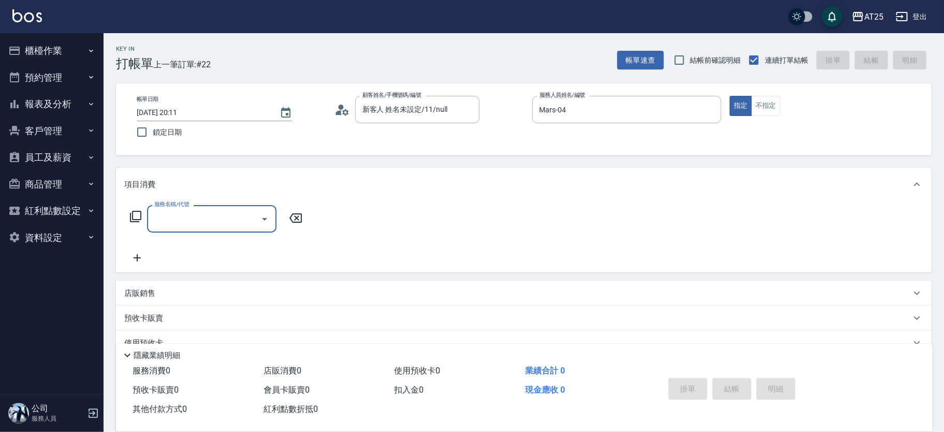
click at [139, 218] on icon at bounding box center [136, 216] width 12 height 12
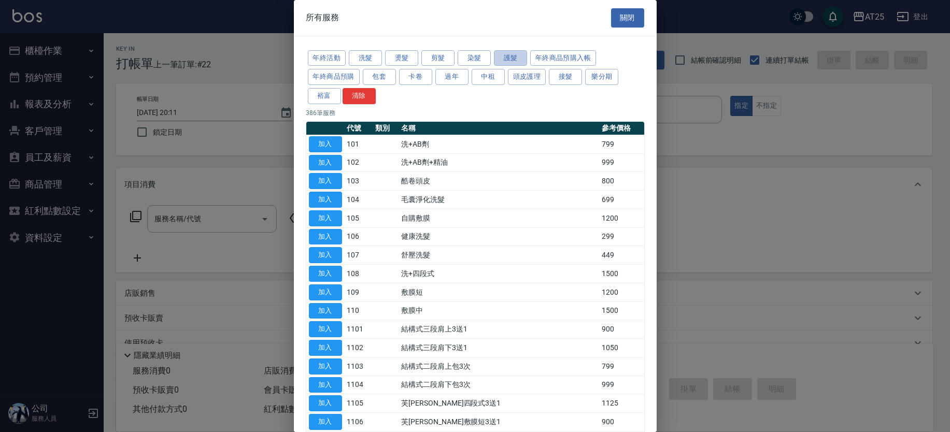
drag, startPoint x: 514, startPoint y: 54, endPoint x: 615, endPoint y: 53, distance: 100.5
click at [515, 54] on button "護髮" at bounding box center [510, 58] width 33 height 16
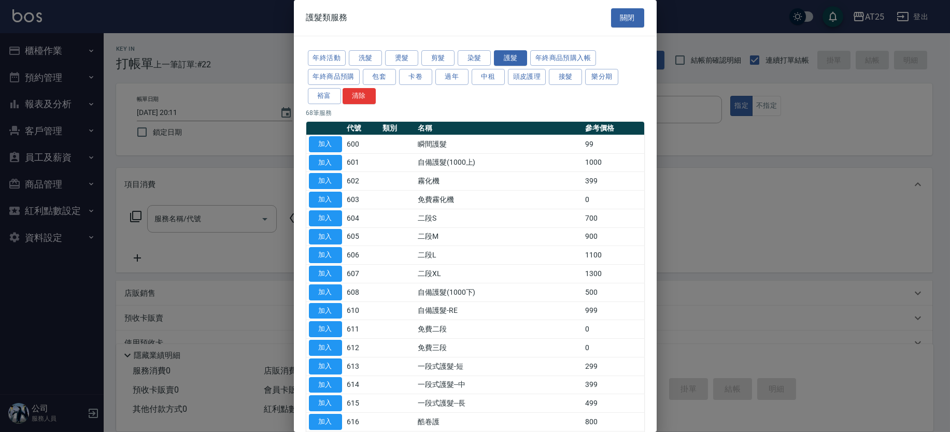
scroll to position [684, 0]
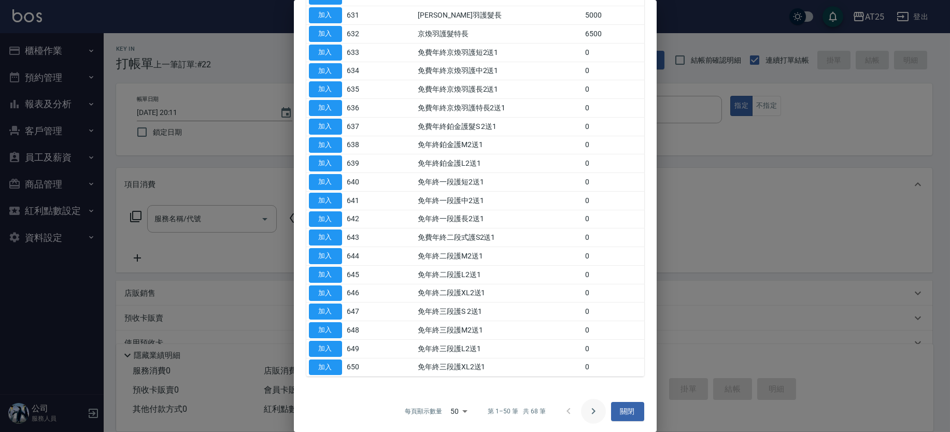
click at [591, 405] on icon "Go to next page" at bounding box center [593, 411] width 12 height 12
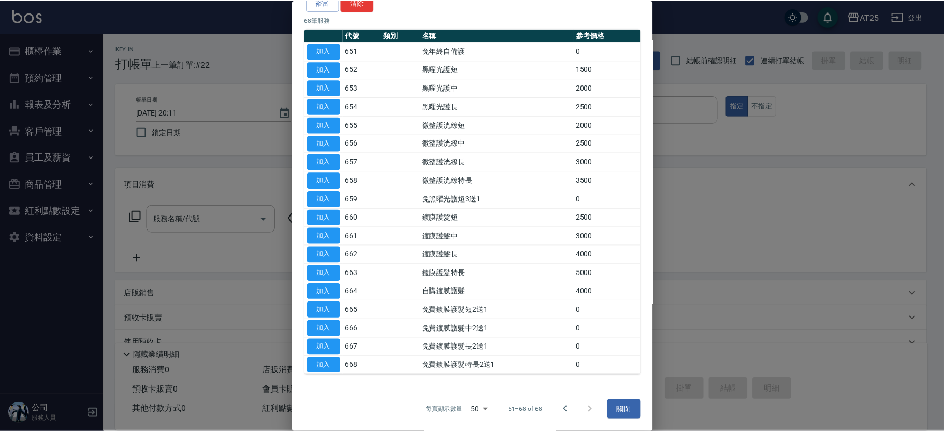
scroll to position [93, 0]
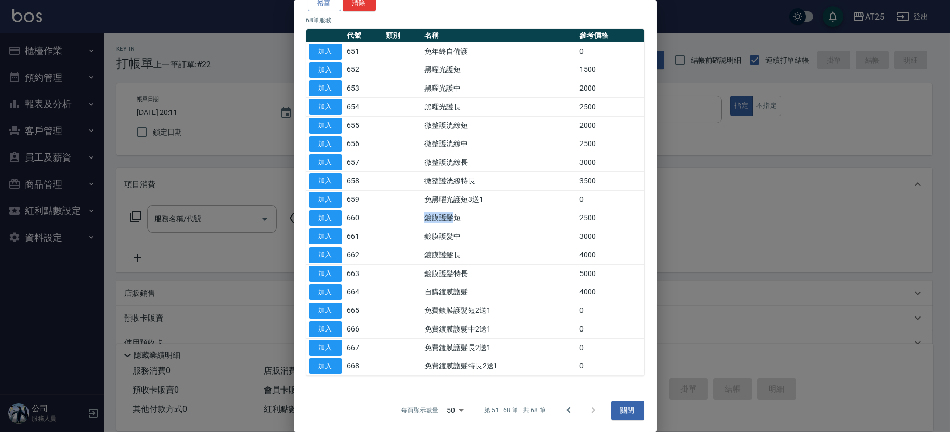
drag, startPoint x: 423, startPoint y: 221, endPoint x: 450, endPoint y: 217, distance: 27.2
click at [450, 217] on td "鍍膜護髮短" at bounding box center [499, 218] width 155 height 19
click at [319, 217] on button "加入" at bounding box center [325, 218] width 33 height 16
type input "鍍膜護髮短(660)"
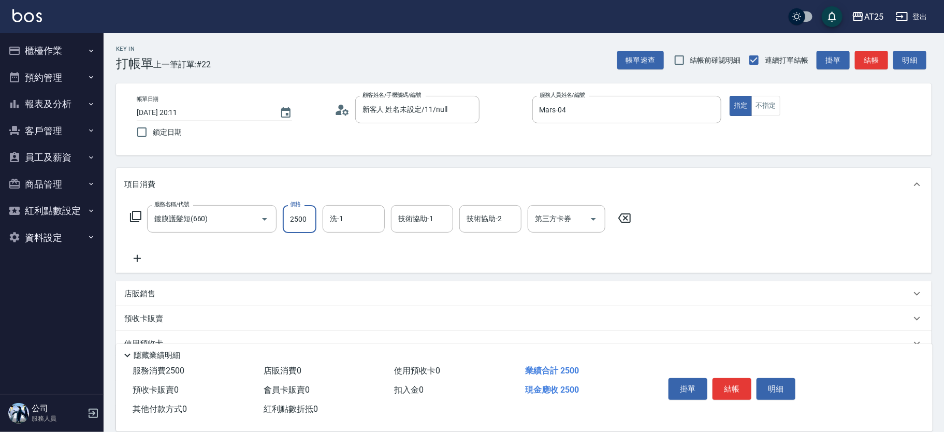
click at [311, 215] on input "2500" at bounding box center [300, 219] width 34 height 28
type input "0"
type input "20"
type input "200"
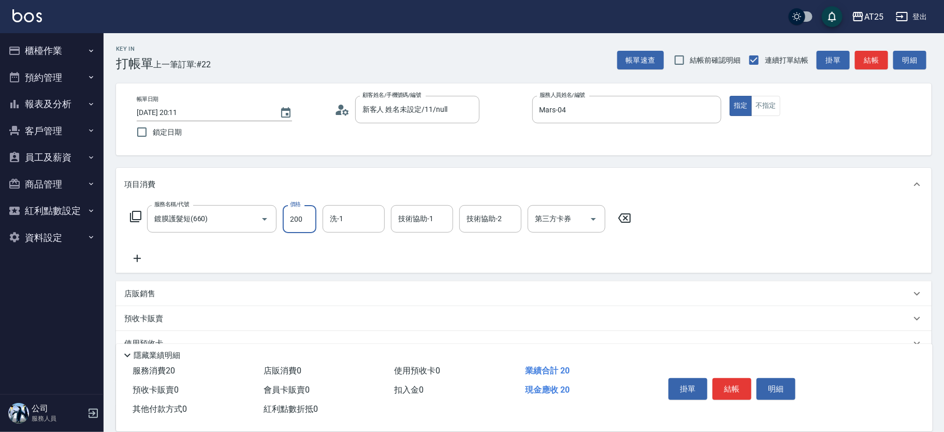
type input "200"
type input "2000"
type input "游惠文-61"
click at [740, 386] on button "結帳" at bounding box center [732, 389] width 39 height 22
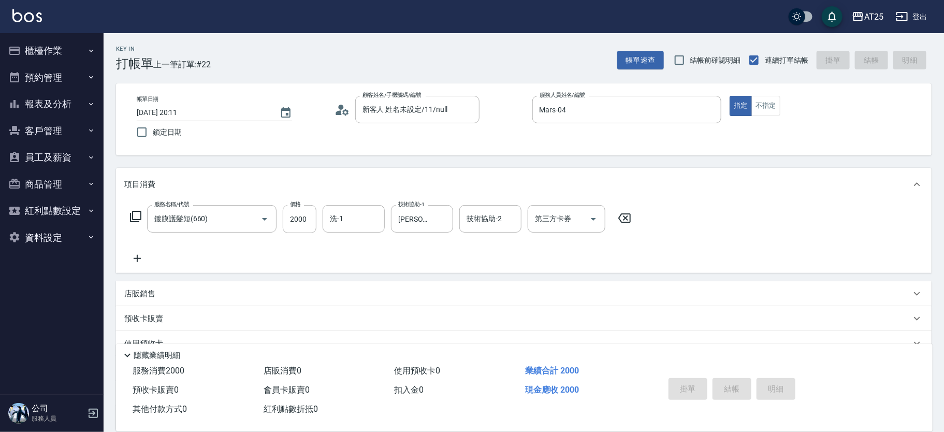
type input "2025/10/15 20:33"
type input "0"
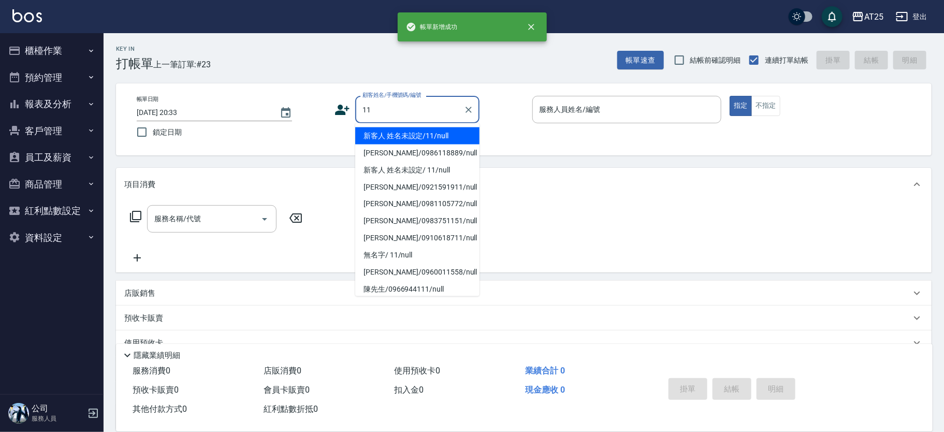
type input "新客人 姓名未設定/11/null"
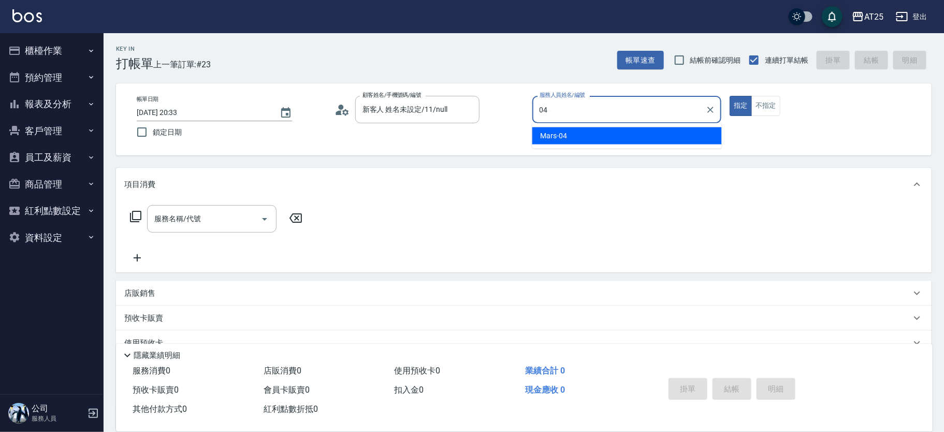
type input "Mars-04"
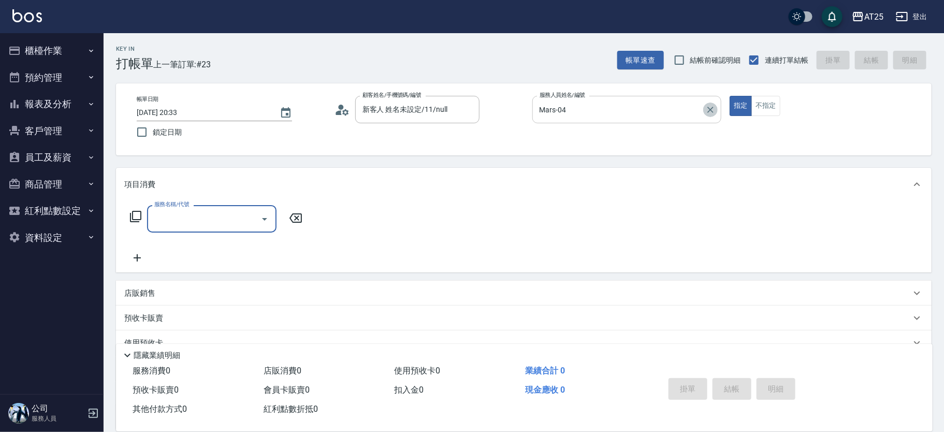
click at [714, 112] on icon "Clear" at bounding box center [711, 110] width 10 height 10
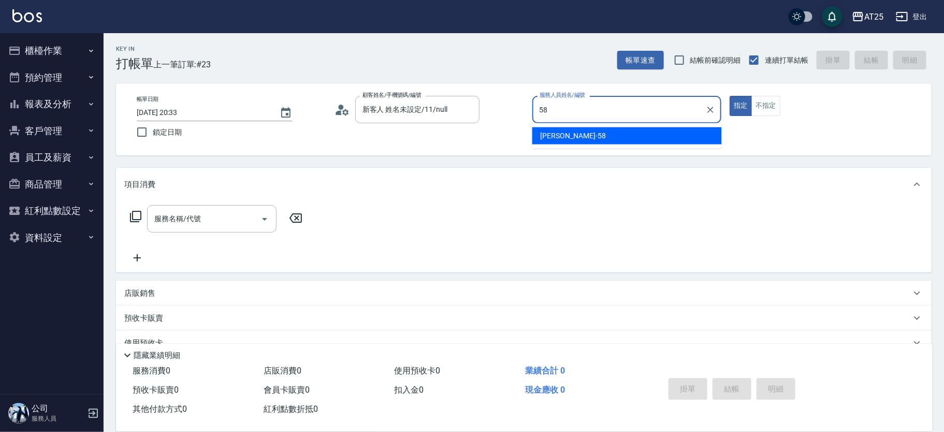
type input "小宇-58"
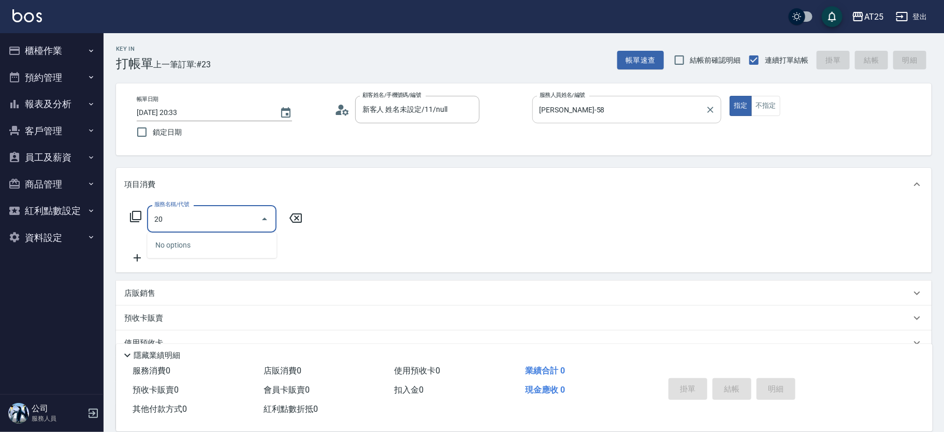
type input "201"
type input "30"
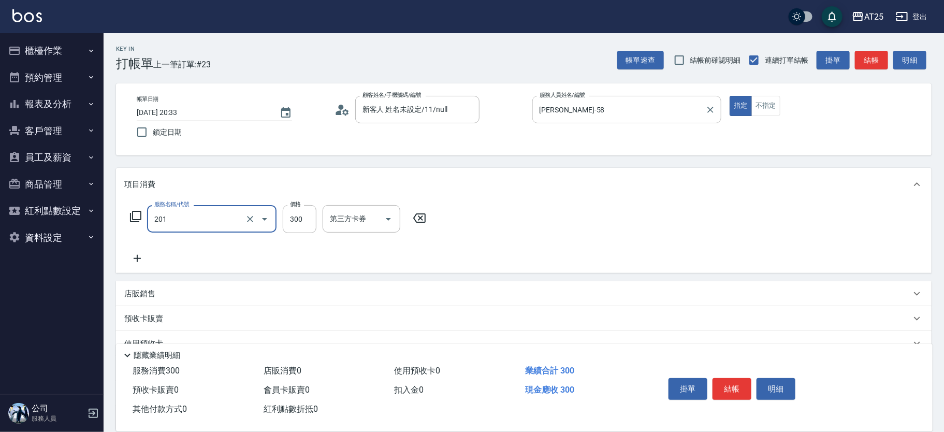
type input "洗髮(201)"
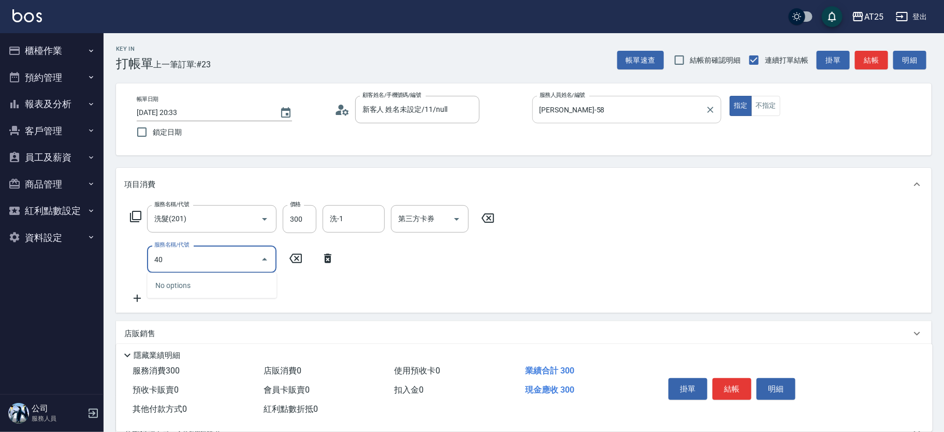
type input "401"
type input "60"
type input "剪髮(401)"
type input "30"
type input "20"
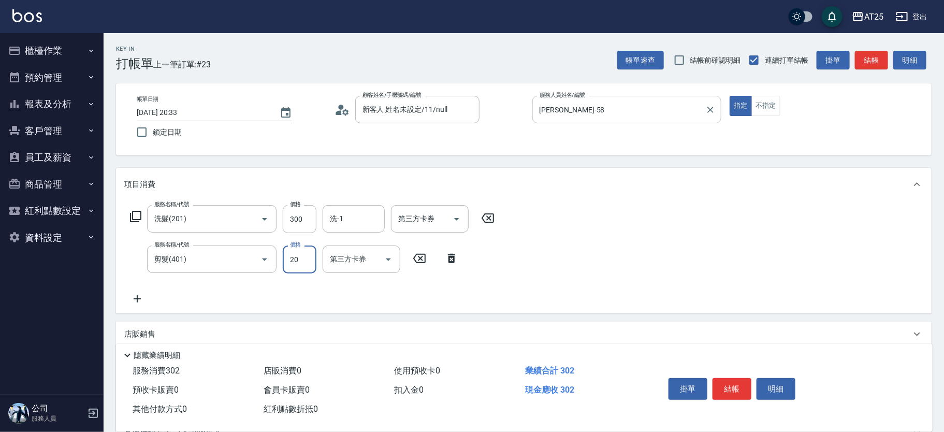
type input "50"
type input "200"
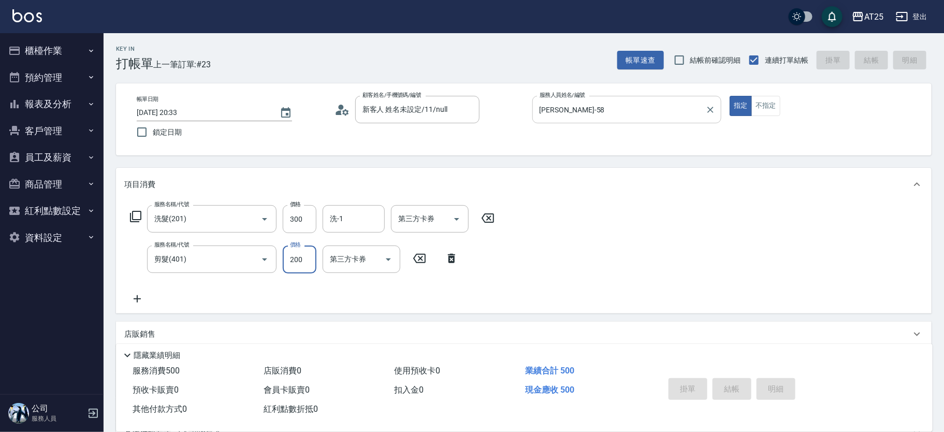
type input "2025/10/15 20:42"
type input "0"
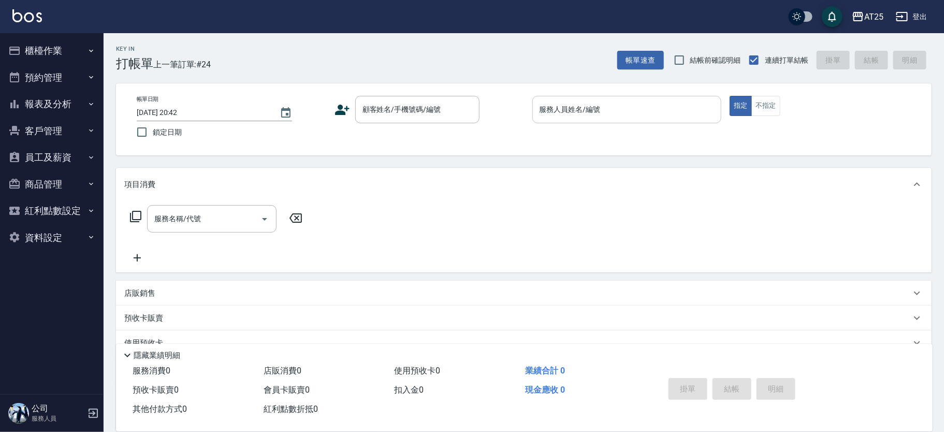
click at [797, 145] on div "帳單日期 2025/10/15 20:42 鎖定日期 顧客姓名/手機號碼/編號 顧客姓名/手機號碼/編號 服務人員姓名/編號 服務人員姓名/編號 指定 不指定" at bounding box center [524, 119] width 816 height 72
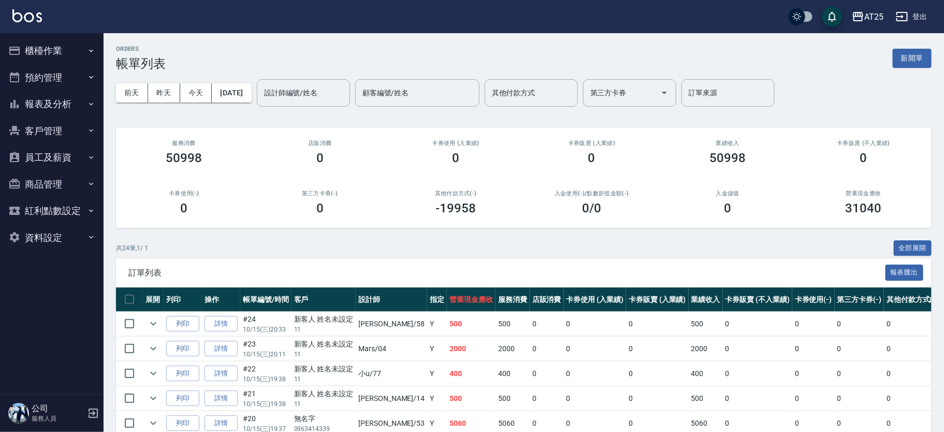
click at [54, 104] on button "報表及分析" at bounding box center [51, 104] width 95 height 27
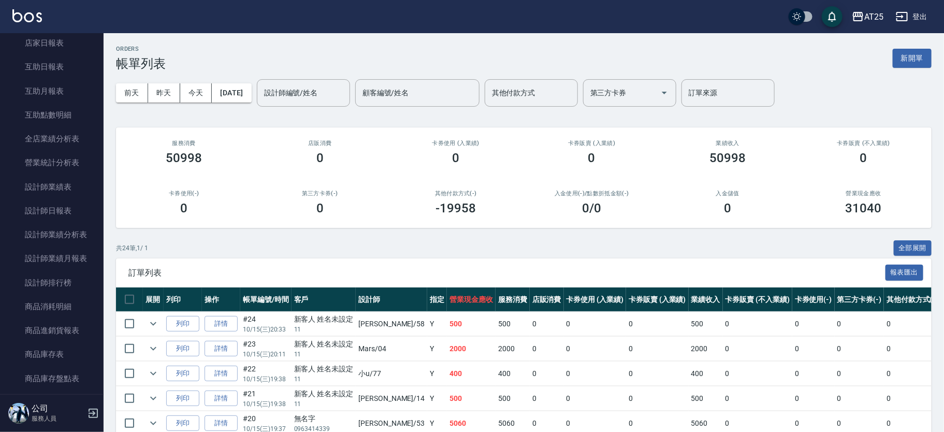
scroll to position [35, 0]
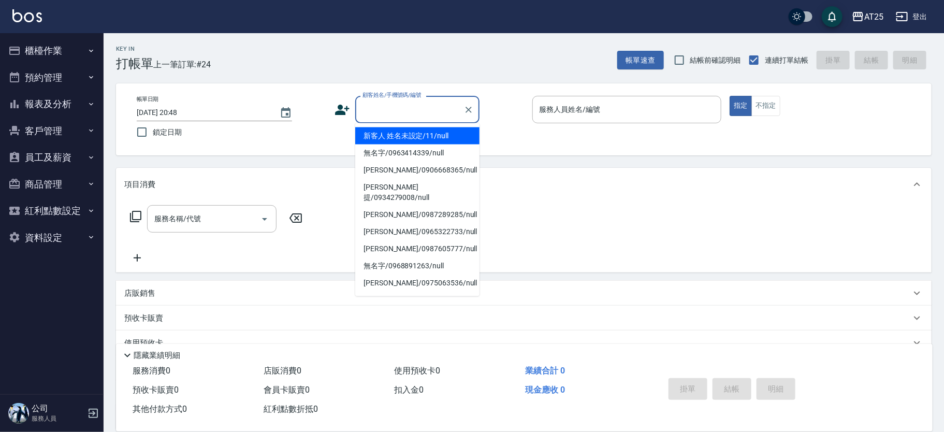
click at [408, 114] on input "顧客姓名/手機號碼/編號" at bounding box center [409, 110] width 99 height 18
click at [428, 138] on li "新客人 姓名未設定/11/null" at bounding box center [417, 135] width 124 height 17
type input "新客人 姓名未設定/11/null"
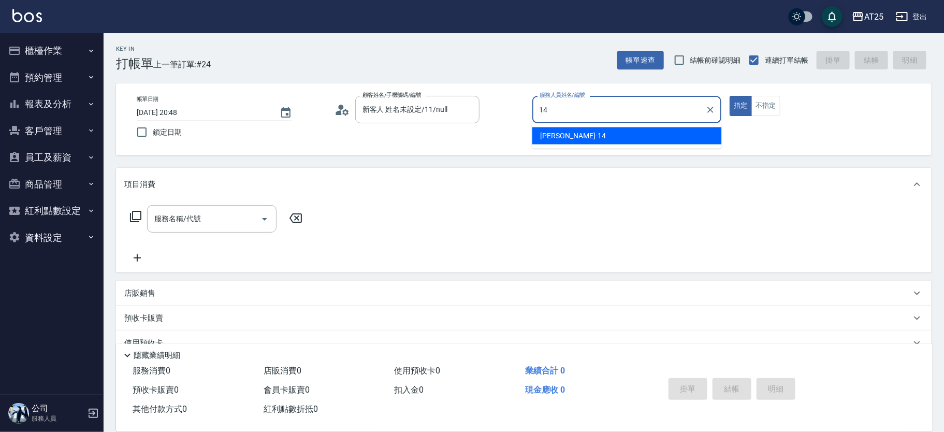
type input "Ken-14"
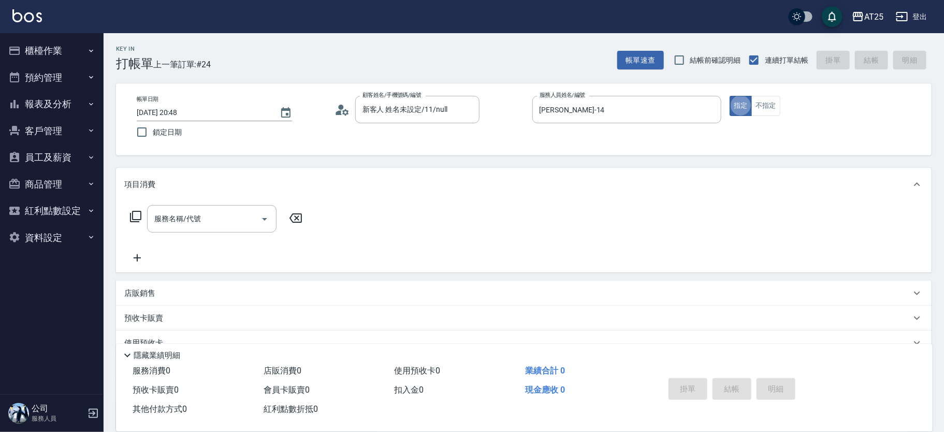
type button "true"
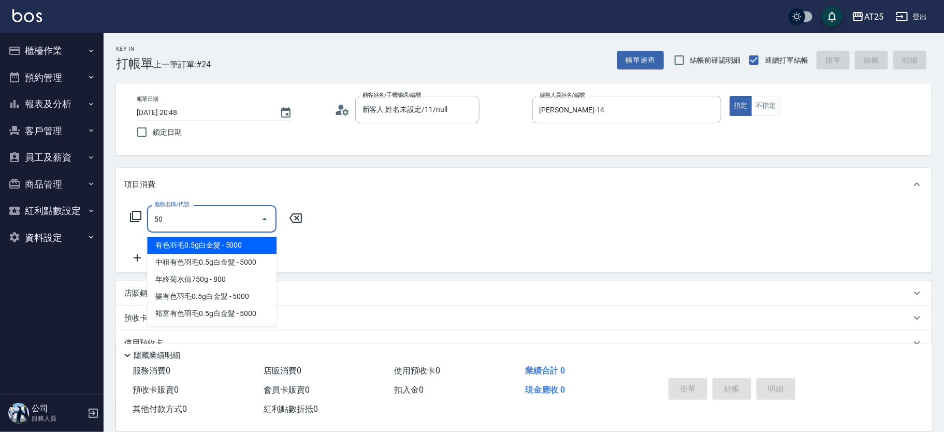
type input "501"
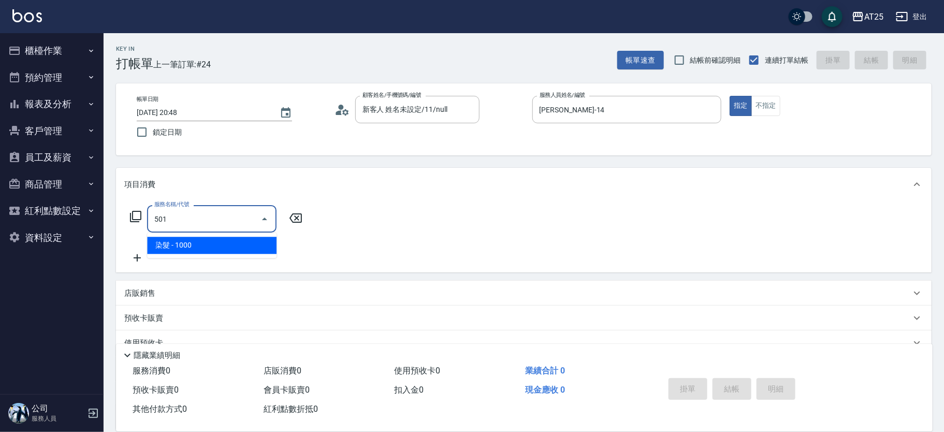
type input "100"
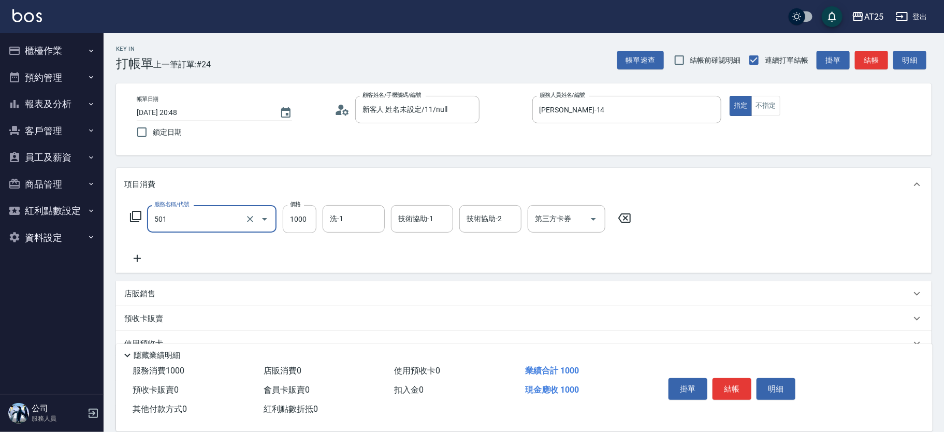
type input "染髮(501)"
type input "0"
type input "150"
type input "1500"
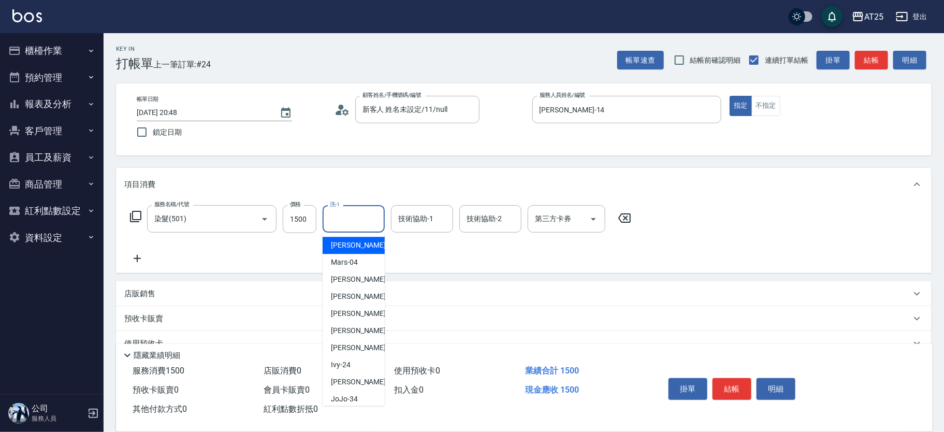
click at [361, 216] on input "洗-1" at bounding box center [353, 219] width 53 height 18
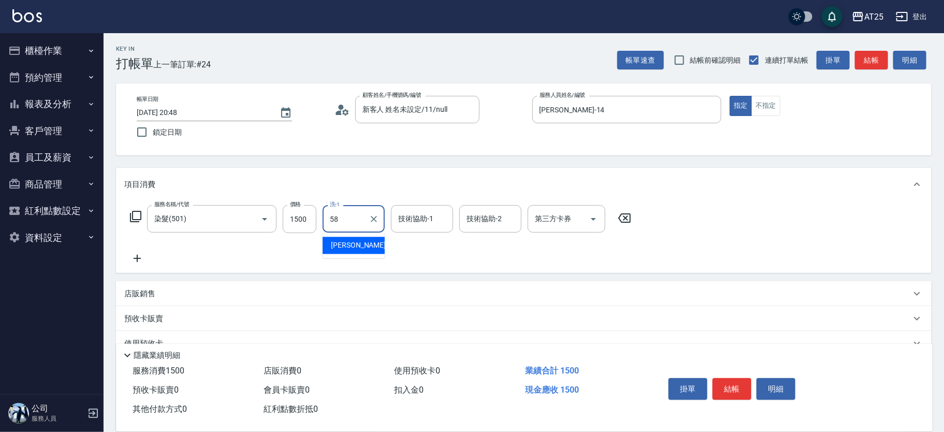
type input "小宇-58"
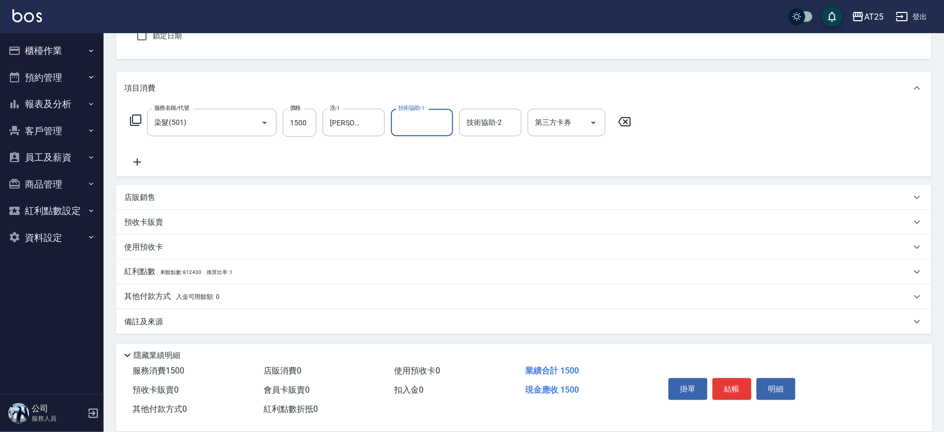
click at [239, 289] on div "其他付款方式 入金可用餘額: 0" at bounding box center [524, 296] width 816 height 25
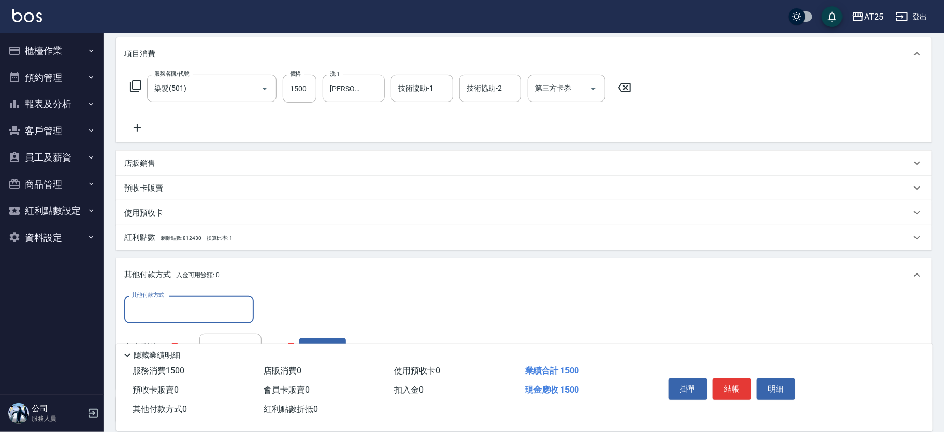
scroll to position [207, 0]
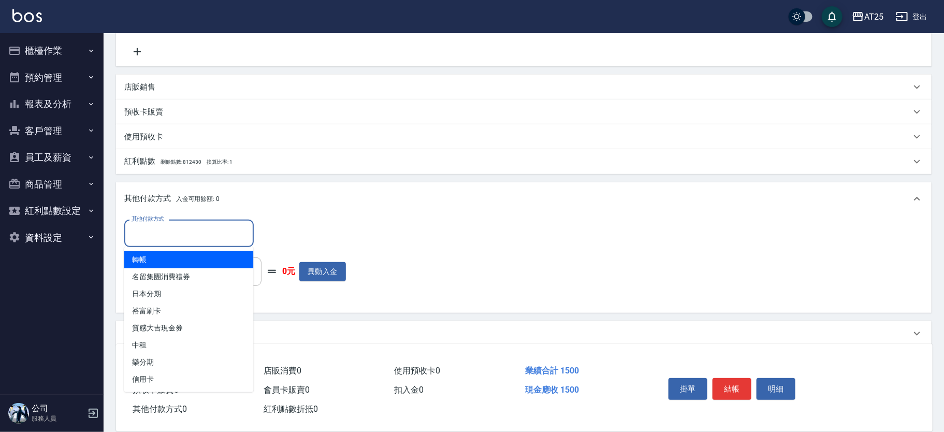
click at [205, 224] on input "其他付款方式" at bounding box center [189, 233] width 120 height 18
click at [179, 259] on span "轉帳" at bounding box center [189, 259] width 130 height 17
type input "轉帳"
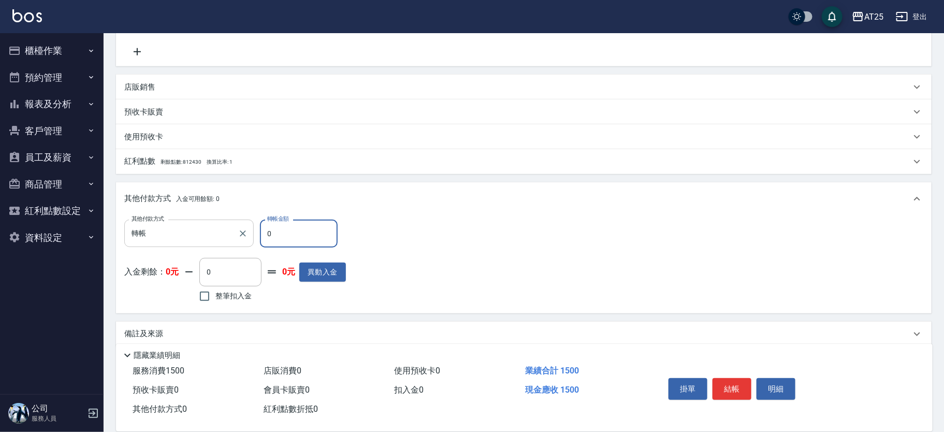
drag, startPoint x: 291, startPoint y: 229, endPoint x: 216, endPoint y: 232, distance: 75.2
click at [216, 232] on div "其他付款方式 轉帳 其他付款方式 轉帳金額 0 轉帳金額" at bounding box center [235, 234] width 222 height 28
type input "140"
type input "15"
type input "130"
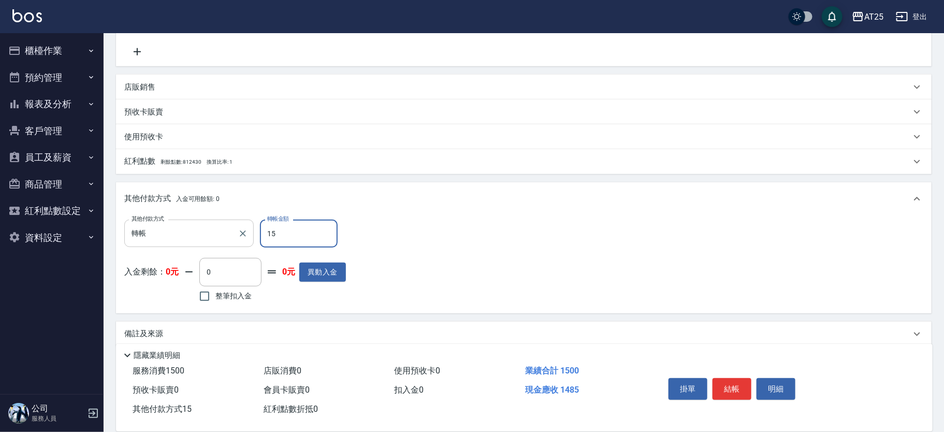
type input "150"
type input "0"
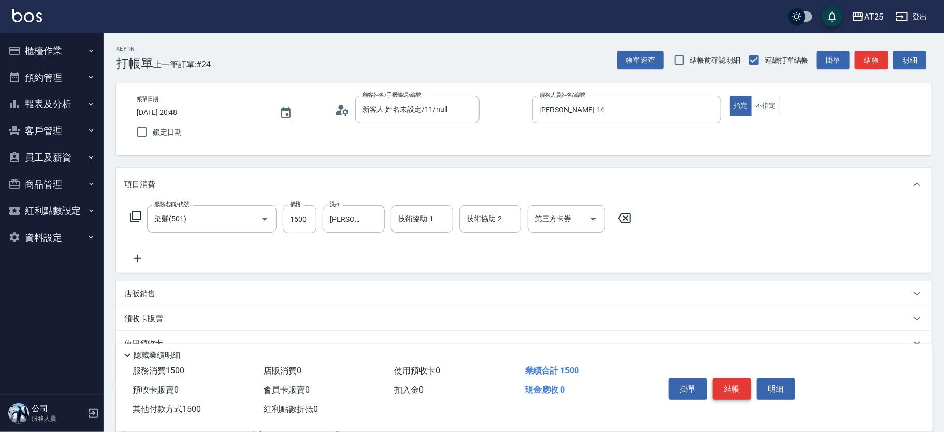
type input "1500"
click at [729, 389] on button "結帳" at bounding box center [732, 389] width 39 height 22
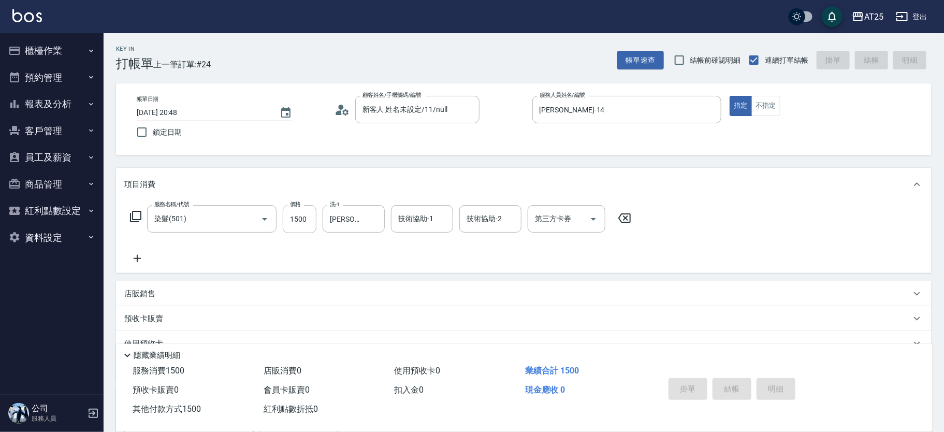
type input "2025/10/15 20:51"
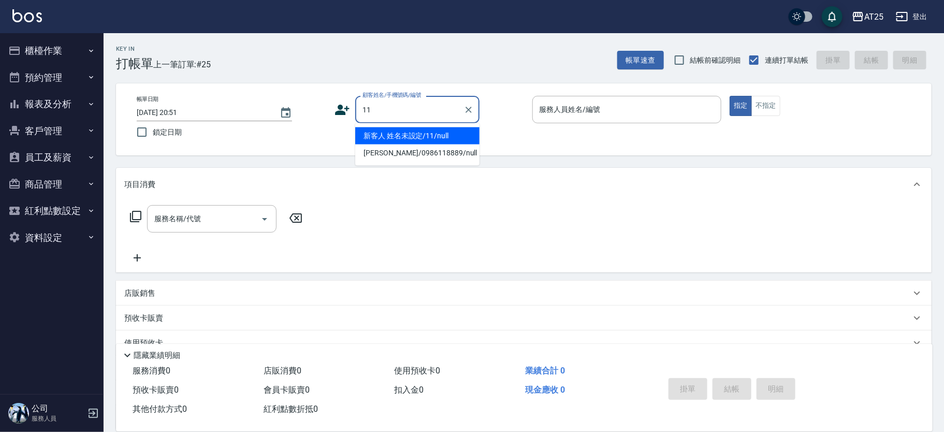
type input "新客人 姓名未設定/11/null"
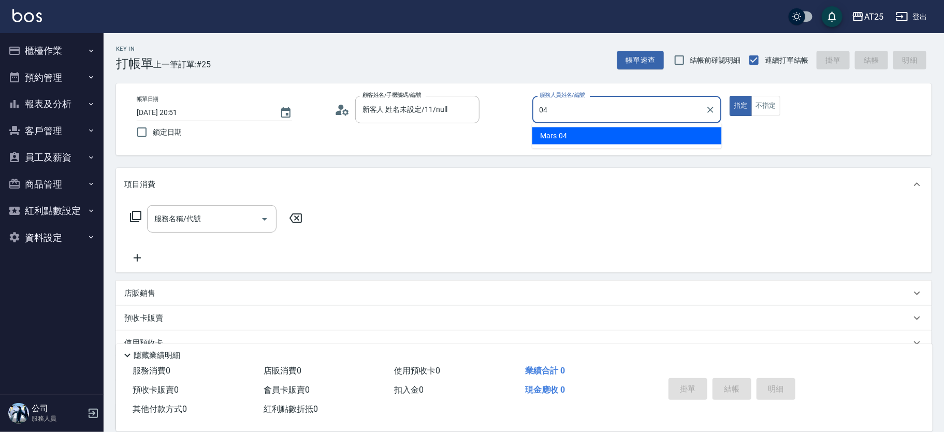
type input "Mars-04"
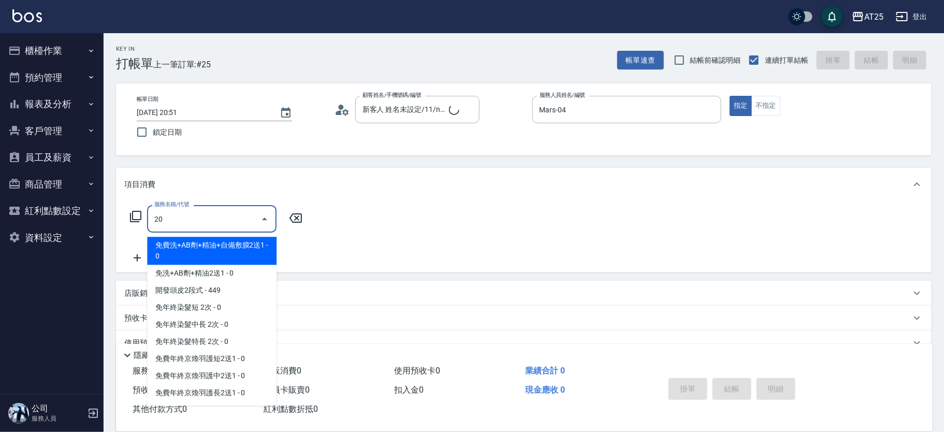
type input "201"
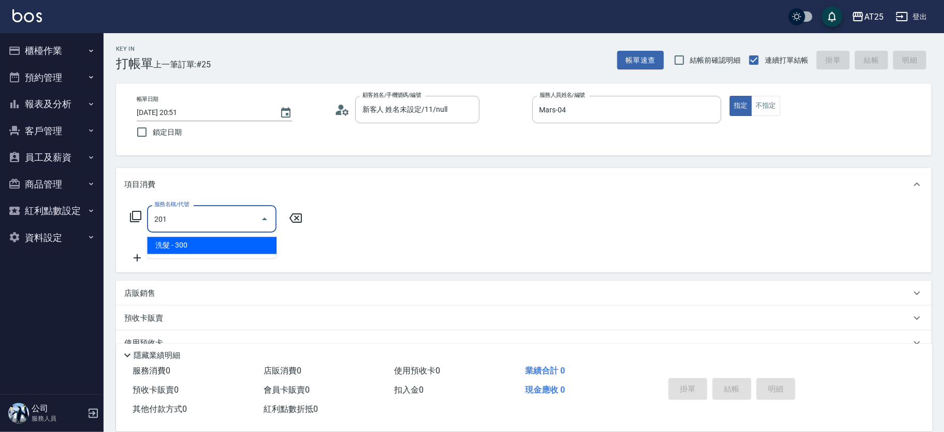
type input "30"
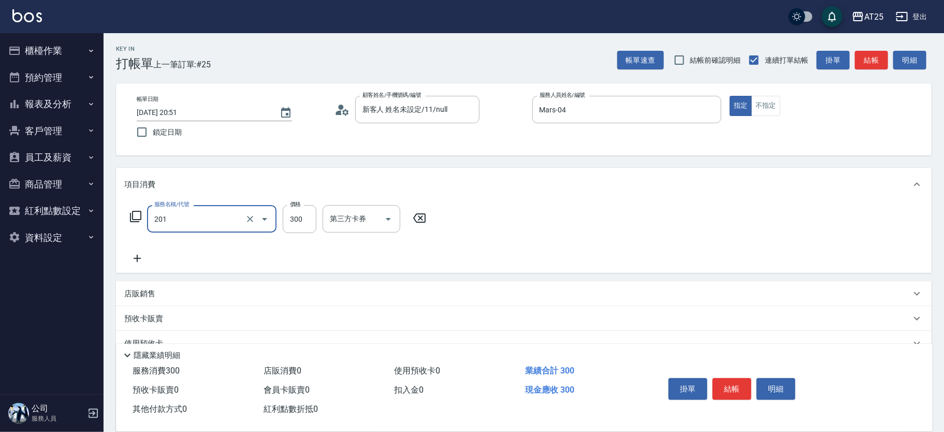
type input "洗髮(201)"
type input "0"
type input "44"
type input "40"
type input "440"
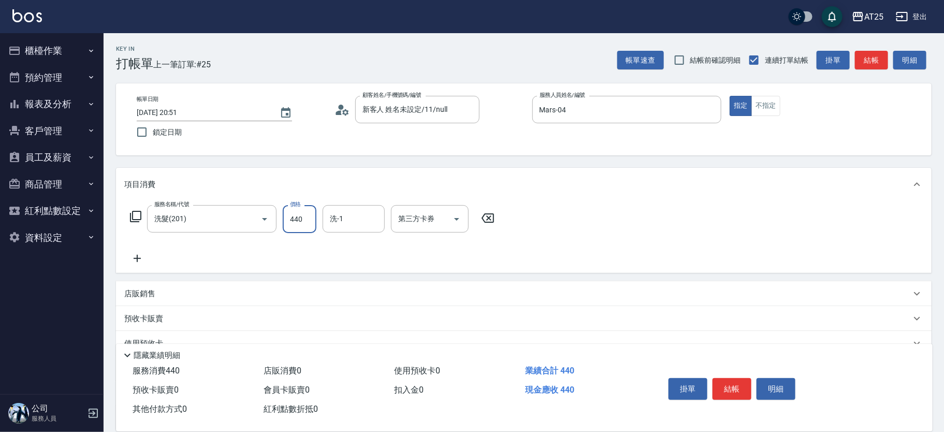
type input "440"
type input "0"
type input "40"
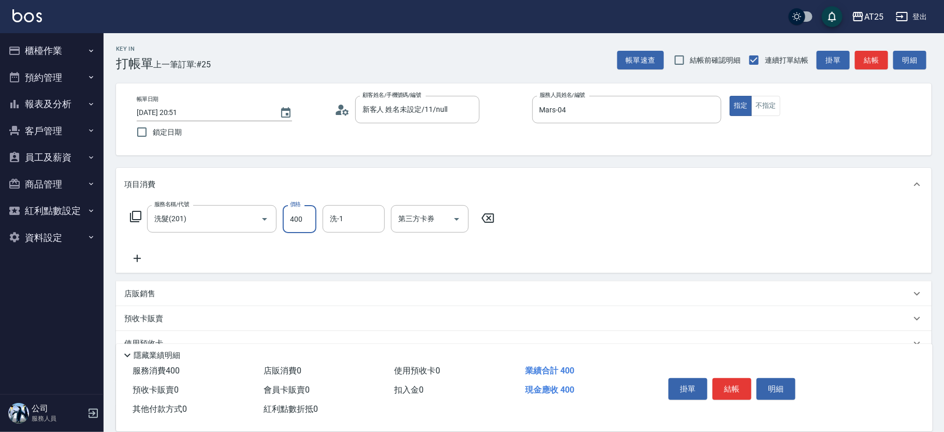
type input "400"
type input "游惠文-61"
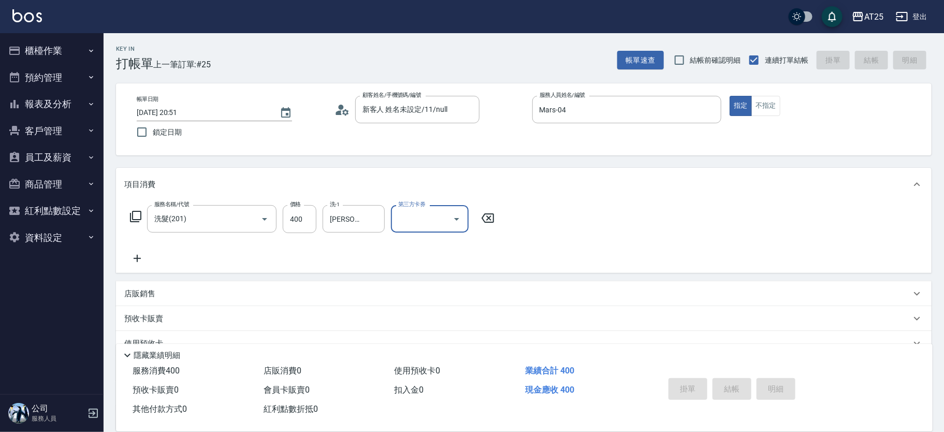
type input "2025/10/15 20:57"
type input "0"
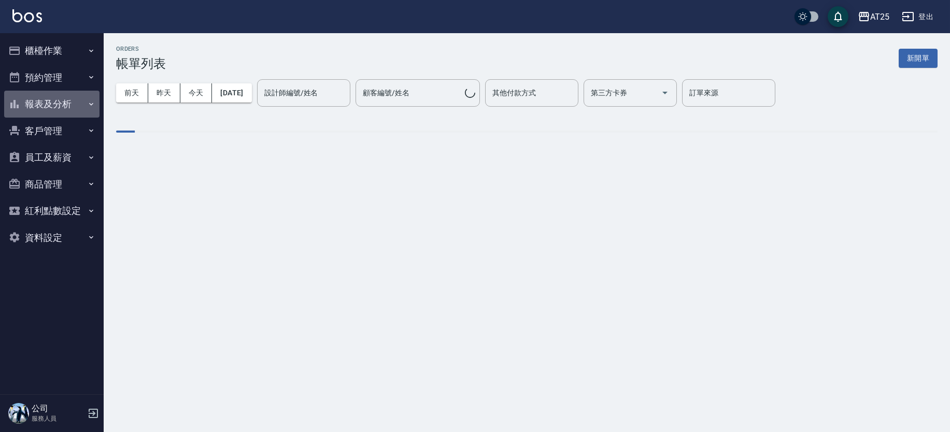
click at [80, 102] on button "報表及分析" at bounding box center [51, 104] width 95 height 27
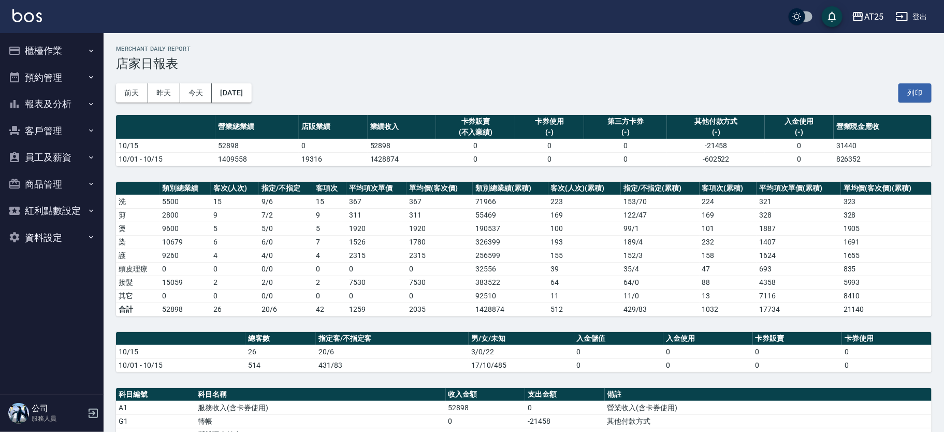
click at [62, 111] on button "報表及分析" at bounding box center [51, 104] width 95 height 27
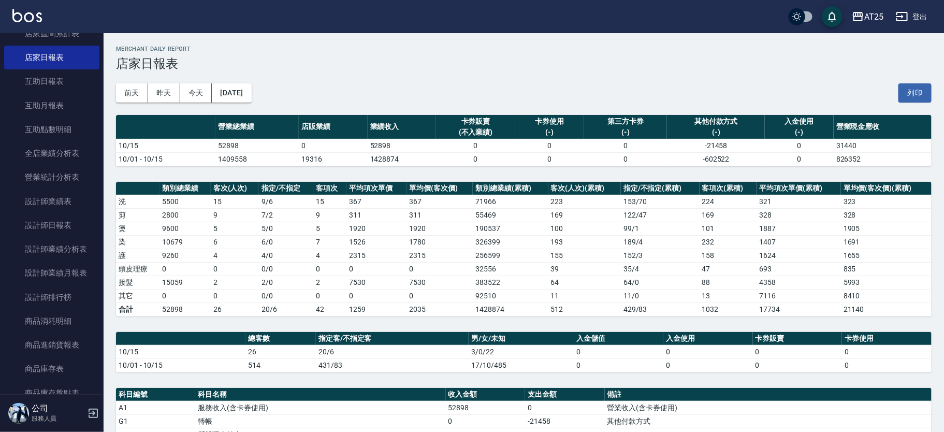
scroll to position [134, 0]
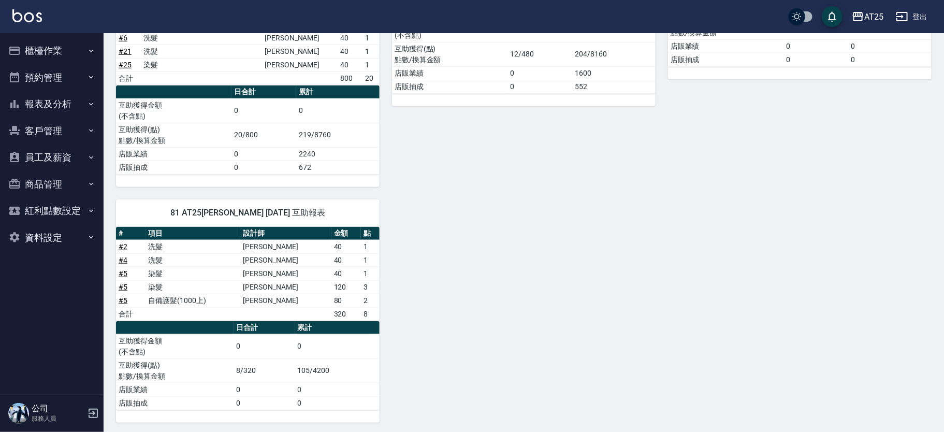
scroll to position [299, 0]
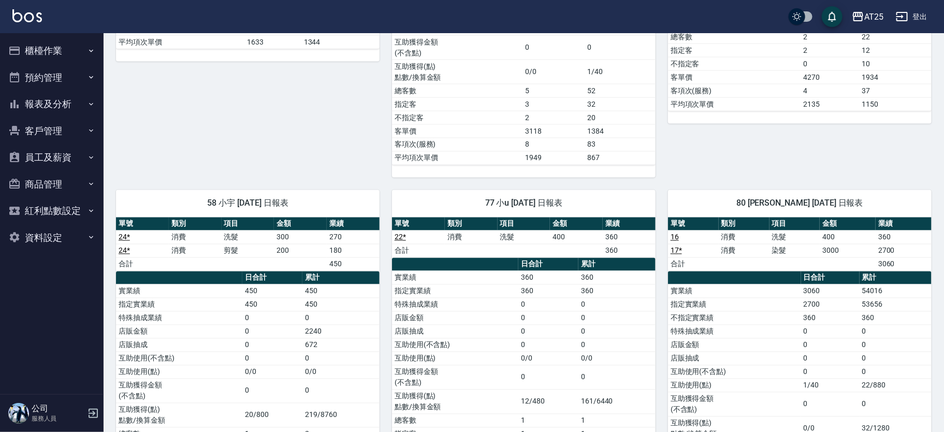
scroll to position [972, 0]
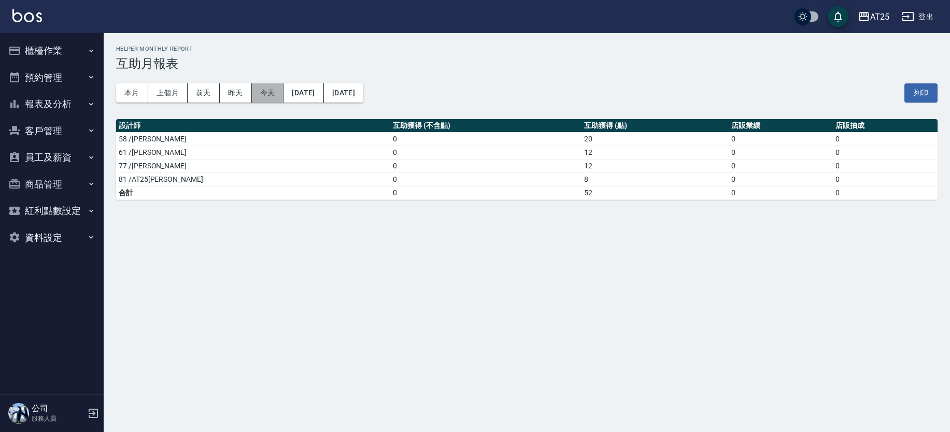
click at [269, 93] on button "今天" at bounding box center [268, 92] width 32 height 19
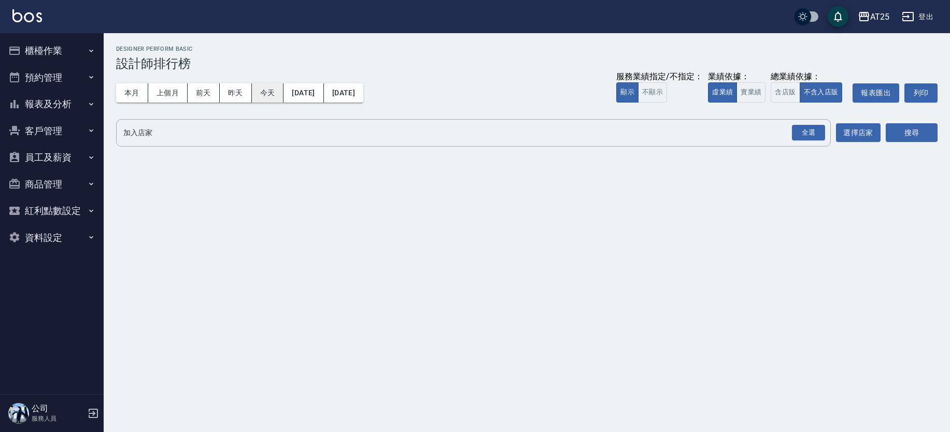
click at [264, 92] on button "今天" at bounding box center [268, 92] width 32 height 19
click at [762, 88] on button "實業績" at bounding box center [750, 92] width 29 height 20
click at [816, 140] on div "全選" at bounding box center [808, 133] width 33 height 16
click at [927, 137] on button "搜尋" at bounding box center [911, 133] width 52 height 19
